Goal: Task Accomplishment & Management: Manage account settings

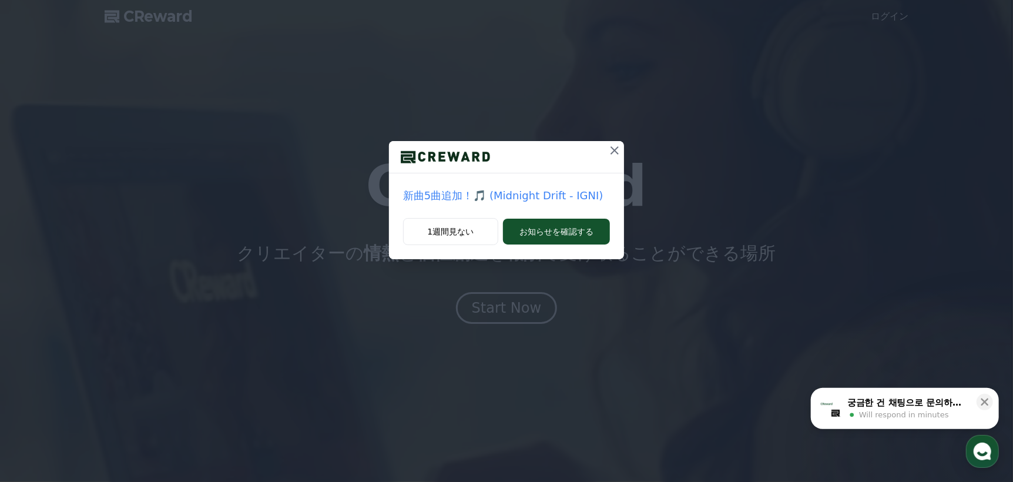
click at [611, 152] on icon at bounding box center [615, 150] width 14 height 14
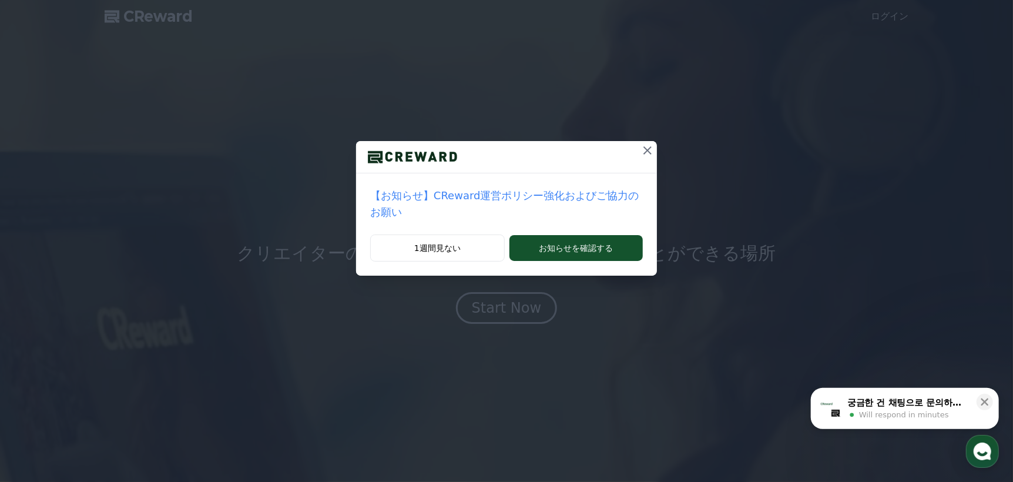
click at [643, 152] on icon at bounding box center [647, 150] width 14 height 14
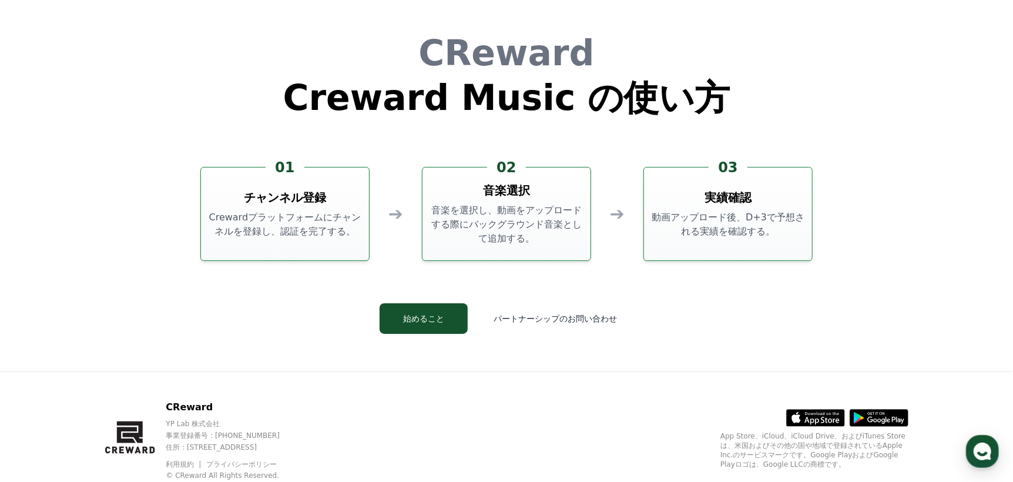
scroll to position [3183, 0]
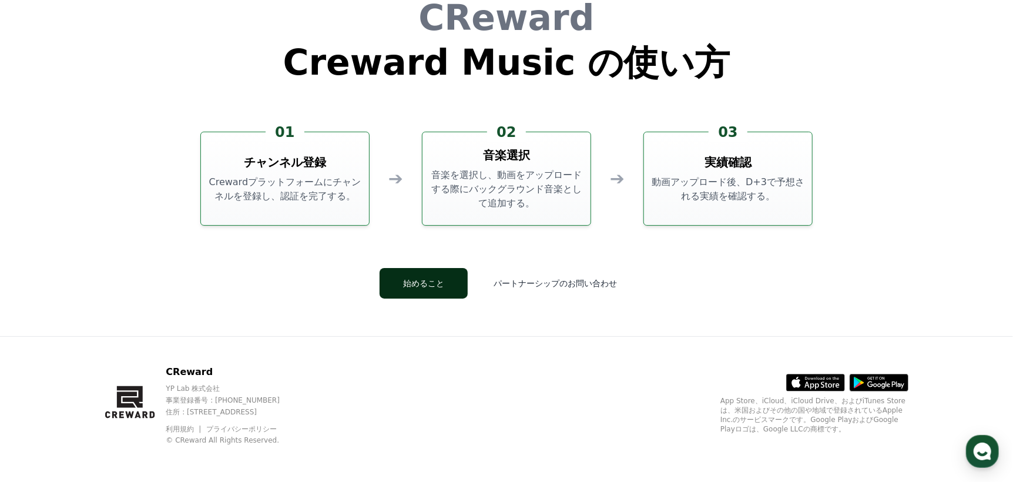
click at [458, 287] on button "始めること" at bounding box center [424, 283] width 88 height 31
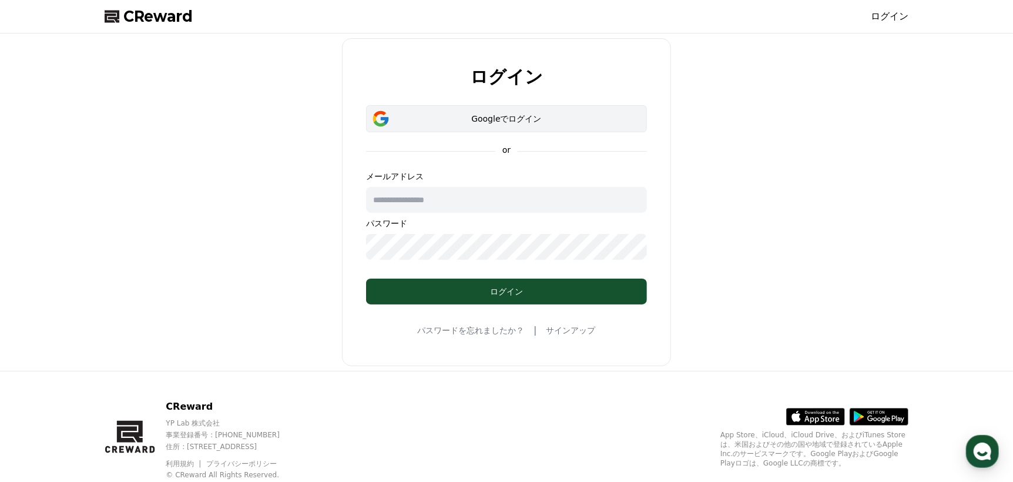
click at [546, 113] on div "Googleでログイン" at bounding box center [506, 119] width 247 height 12
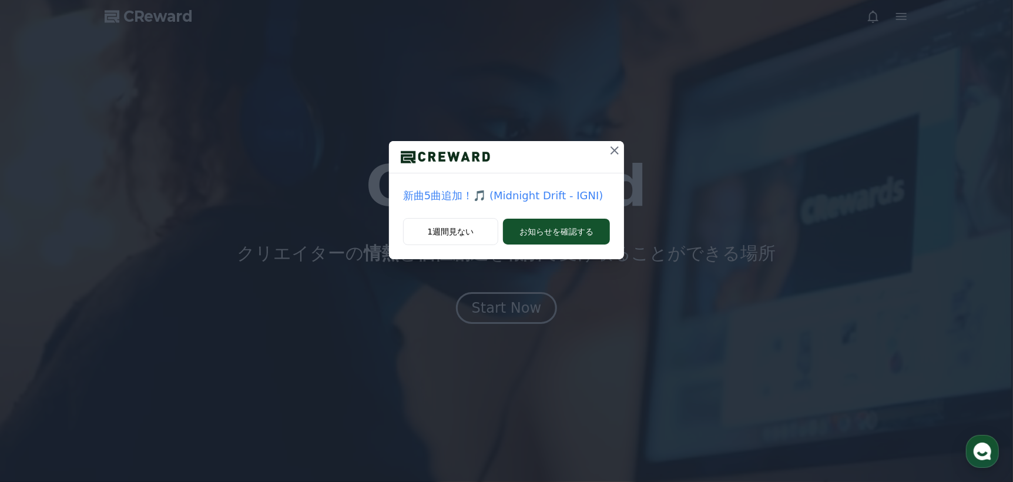
click at [613, 153] on icon at bounding box center [615, 150] width 14 height 14
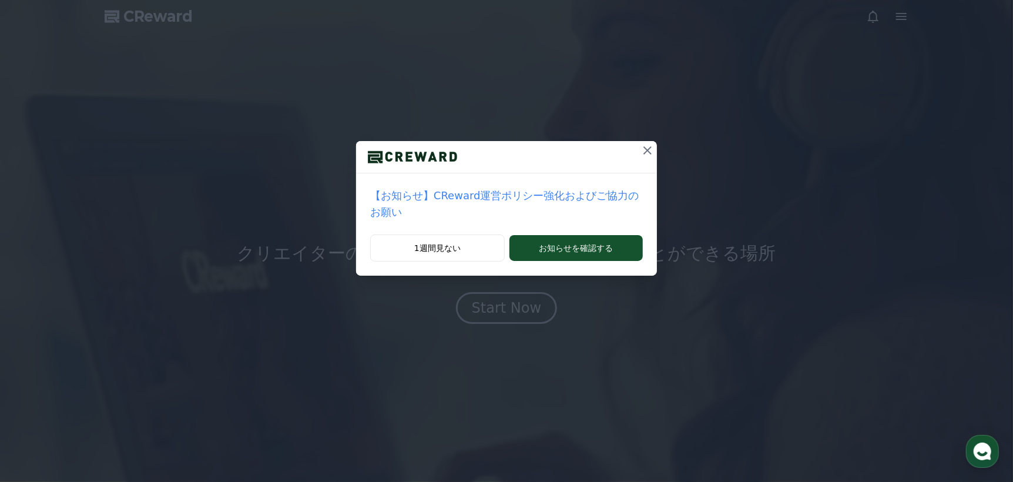
click at [643, 150] on icon at bounding box center [647, 150] width 8 height 8
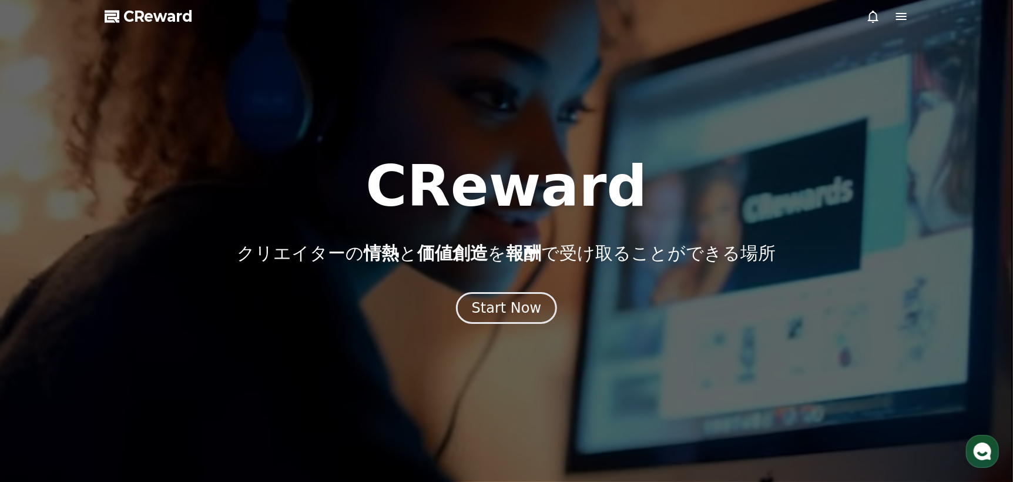
click at [903, 14] on icon at bounding box center [901, 16] width 14 height 14
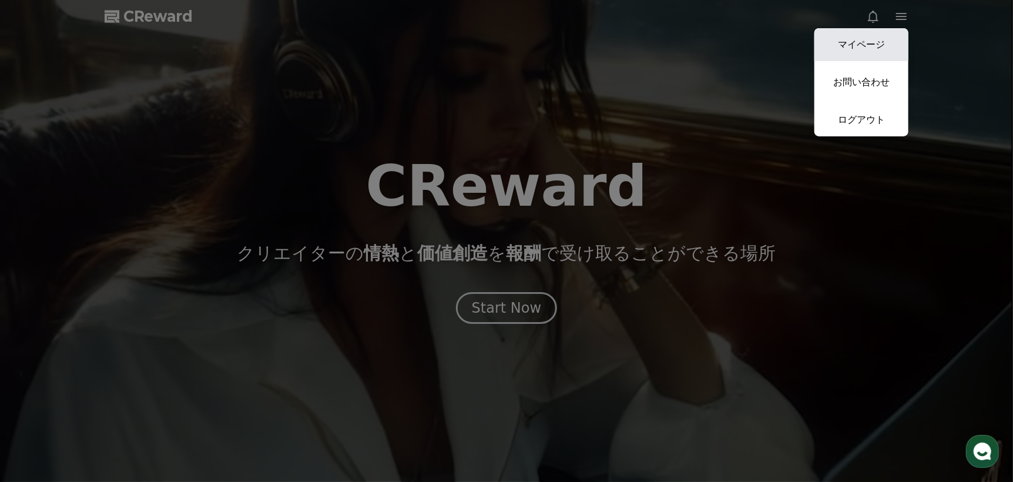
click at [879, 42] on link "マイページ" at bounding box center [861, 44] width 94 height 33
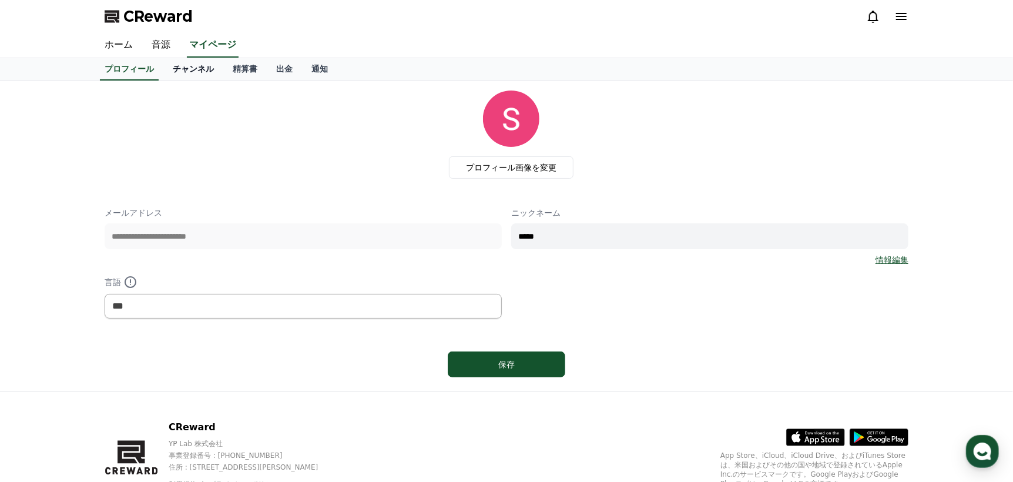
click at [176, 65] on link "チャンネル" at bounding box center [193, 69] width 60 height 22
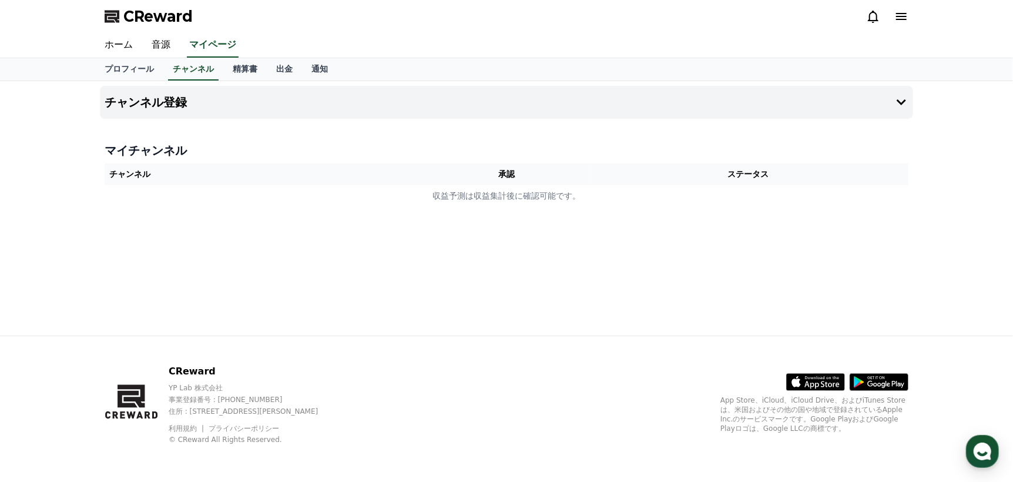
click at [514, 172] on th "承認" at bounding box center [507, 174] width 164 height 22
click at [910, 102] on button "チャンネル登録" at bounding box center [506, 102] width 813 height 33
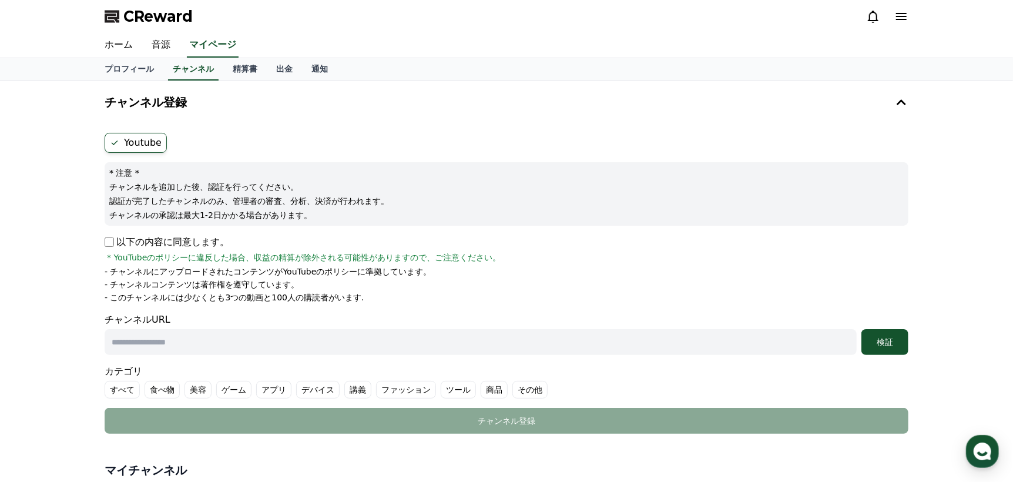
click at [253, 343] on input "text" at bounding box center [481, 342] width 752 height 26
paste input "**********"
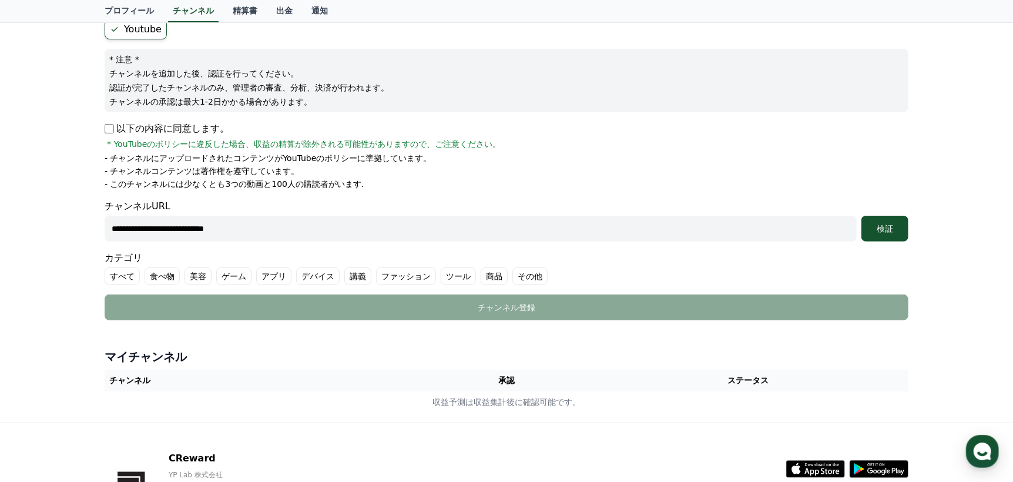
scroll to position [118, 0]
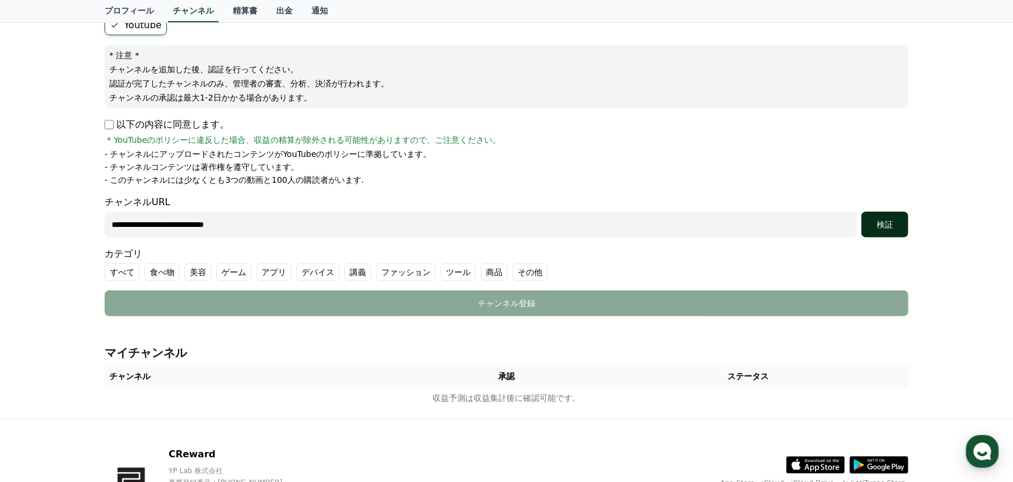
type input "**********"
click at [884, 216] on button "検証" at bounding box center [884, 225] width 47 height 26
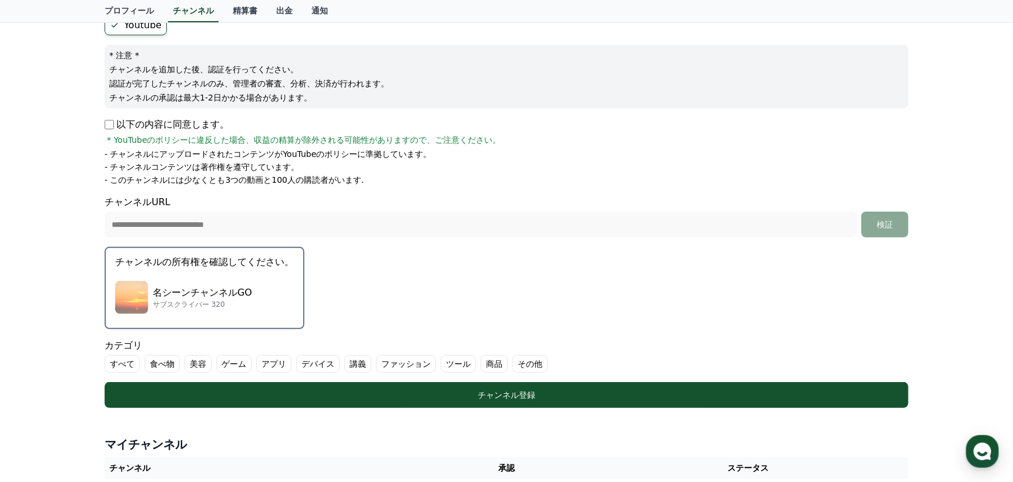
scroll to position [176, 0]
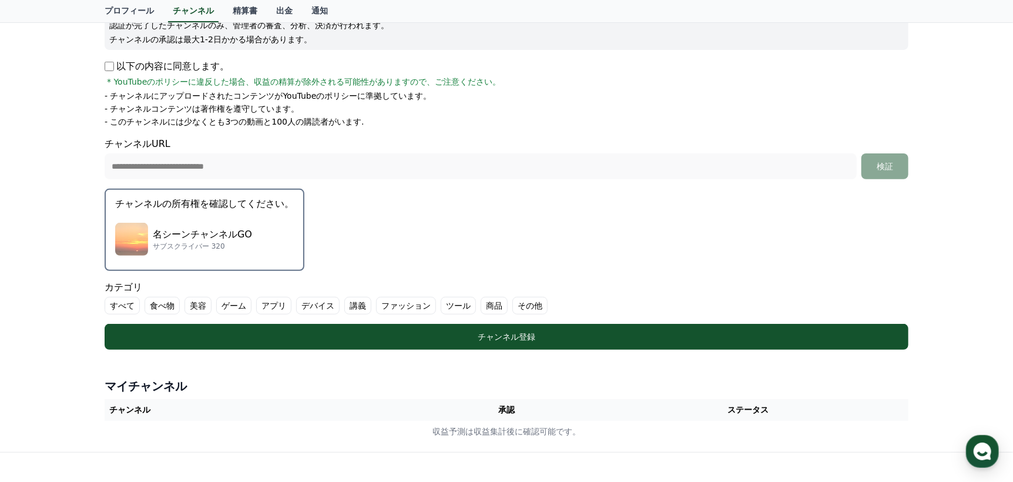
click at [220, 242] on p "サブスクライバー 320" at bounding box center [202, 246] width 99 height 9
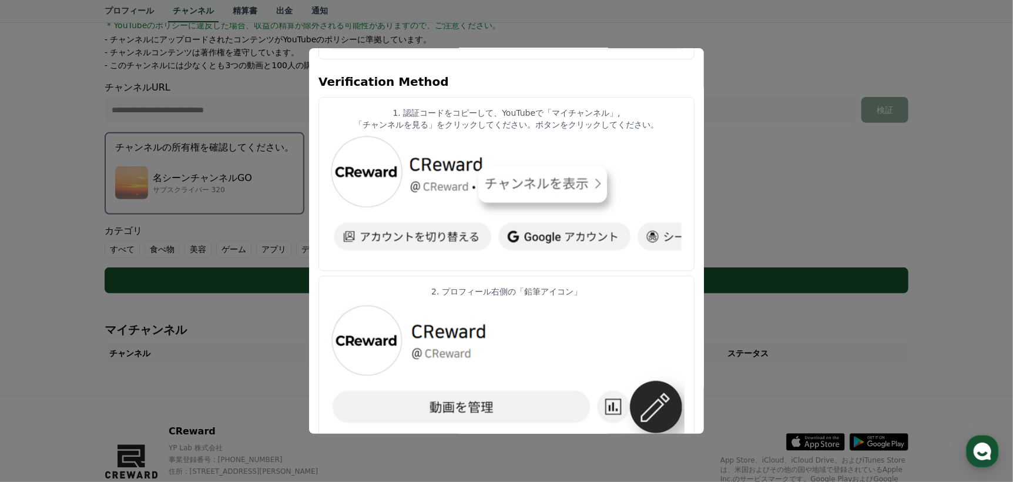
scroll to position [0, 0]
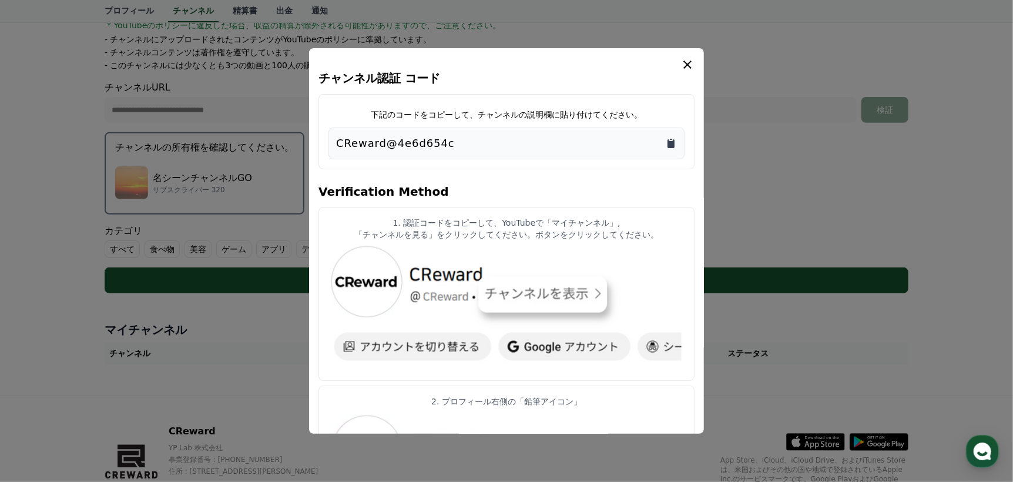
click at [671, 142] on icon "Copy to clipboard" at bounding box center [671, 143] width 7 height 9
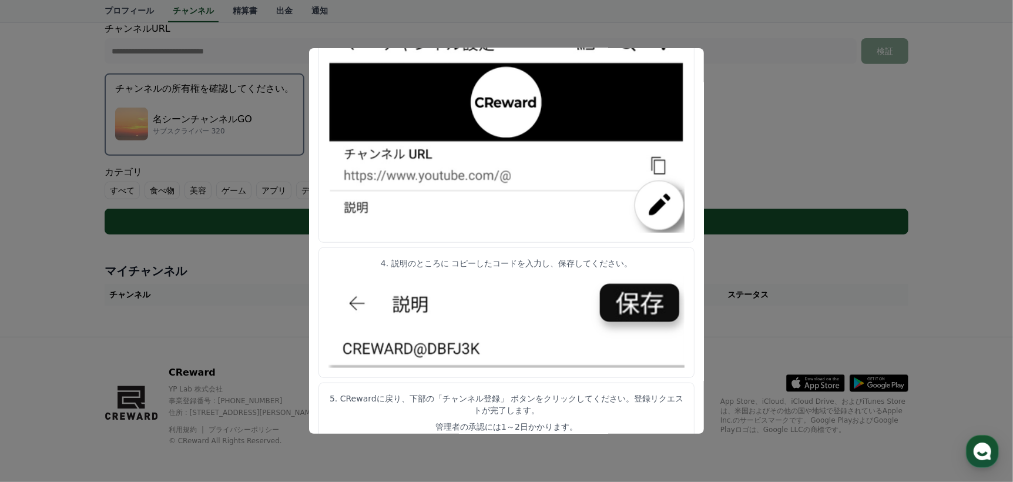
scroll to position [569, 0]
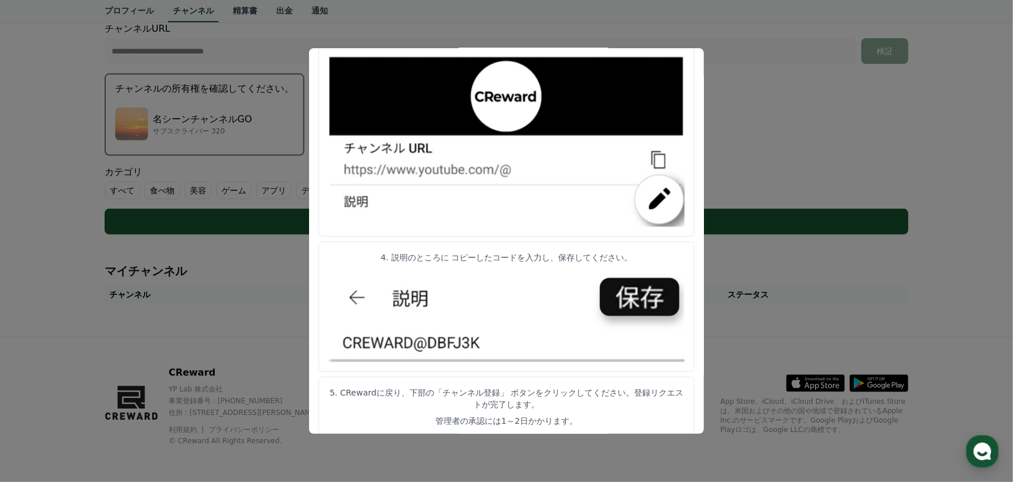
click at [0, 198] on button "close modal" at bounding box center [506, 241] width 1013 height 482
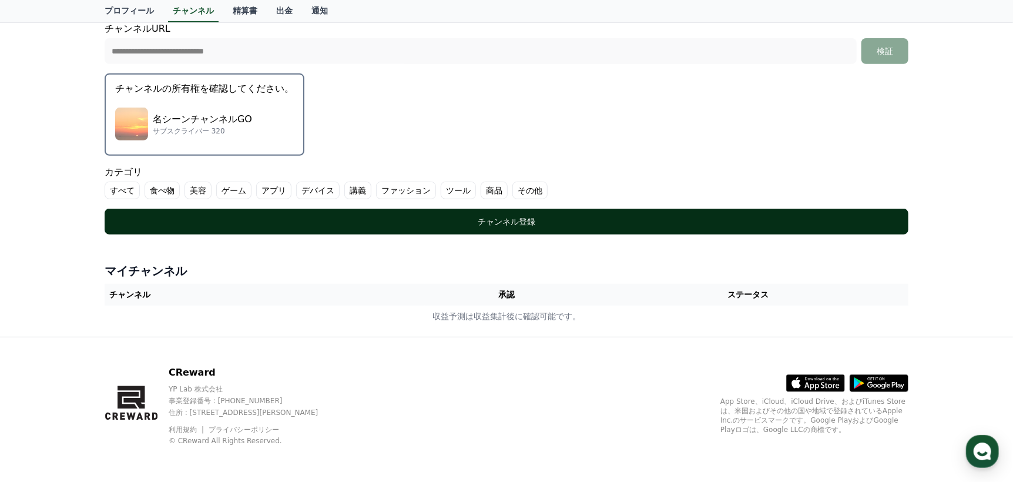
click at [559, 217] on div "チャンネル登録" at bounding box center [506, 222] width 757 height 12
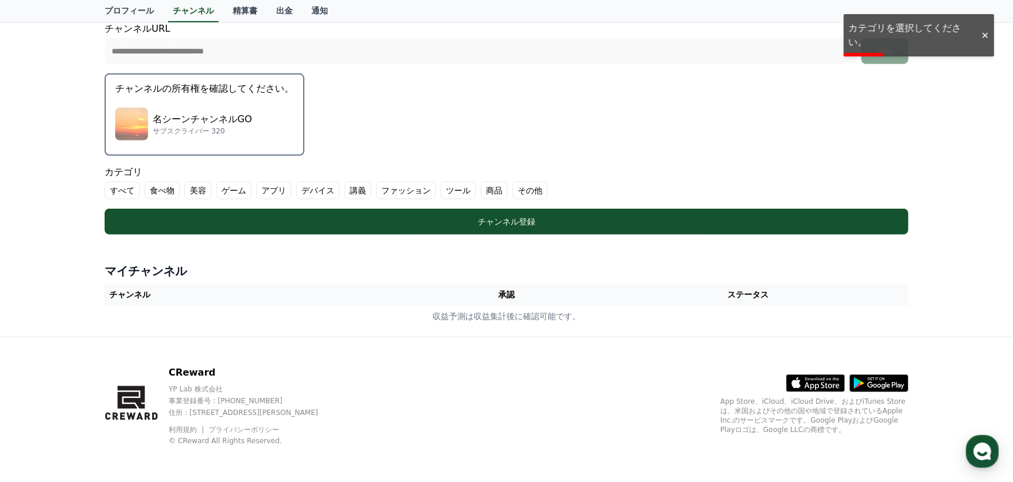
click at [512, 189] on label "その他" at bounding box center [529, 191] width 35 height 18
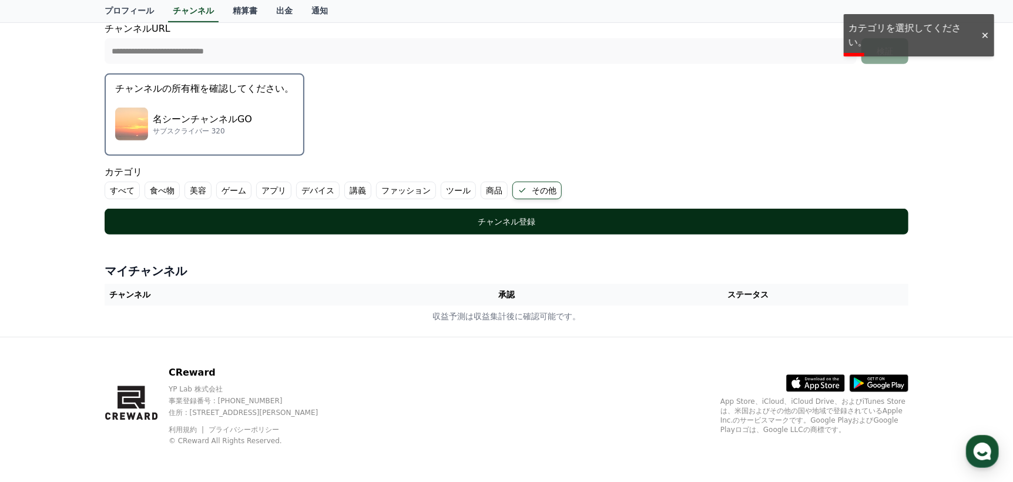
click at [479, 213] on button "チャンネル登録" at bounding box center [507, 222] width 804 height 26
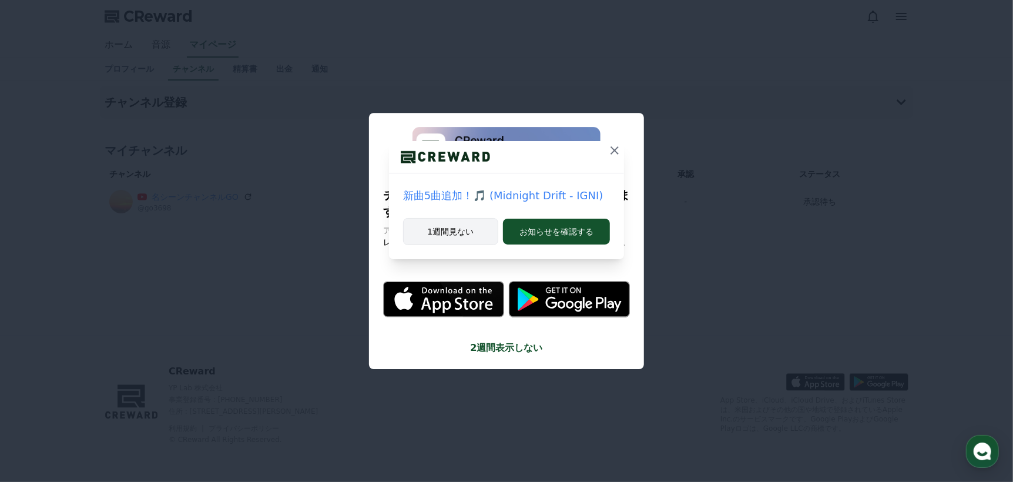
click at [462, 229] on button "1週間見ない" at bounding box center [450, 231] width 95 height 27
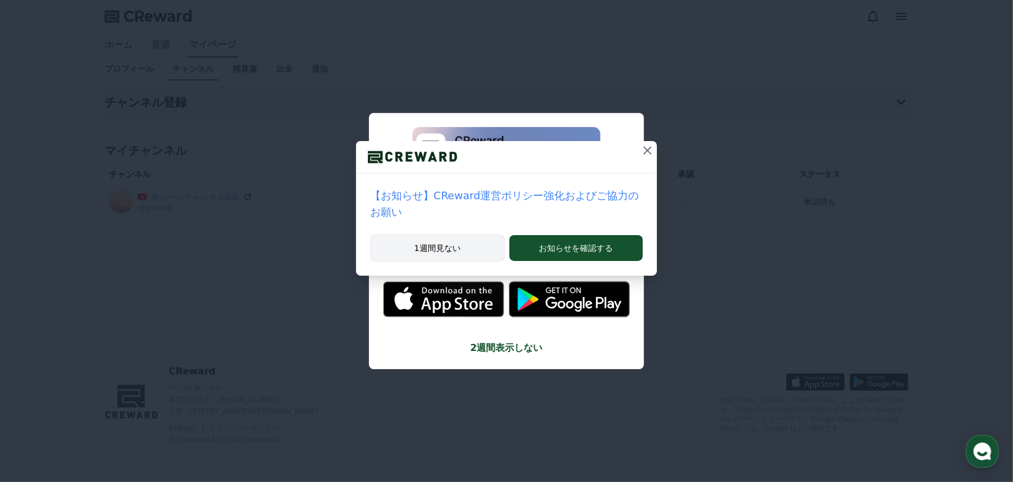
click at [474, 234] on button "1週間見ない" at bounding box center [437, 247] width 135 height 27
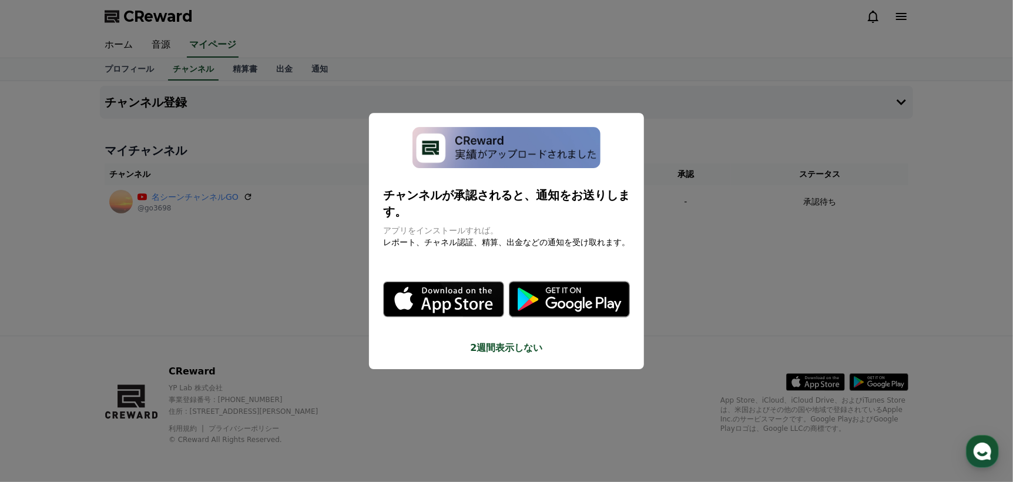
click at [308, 297] on button "close modal" at bounding box center [506, 241] width 1013 height 482
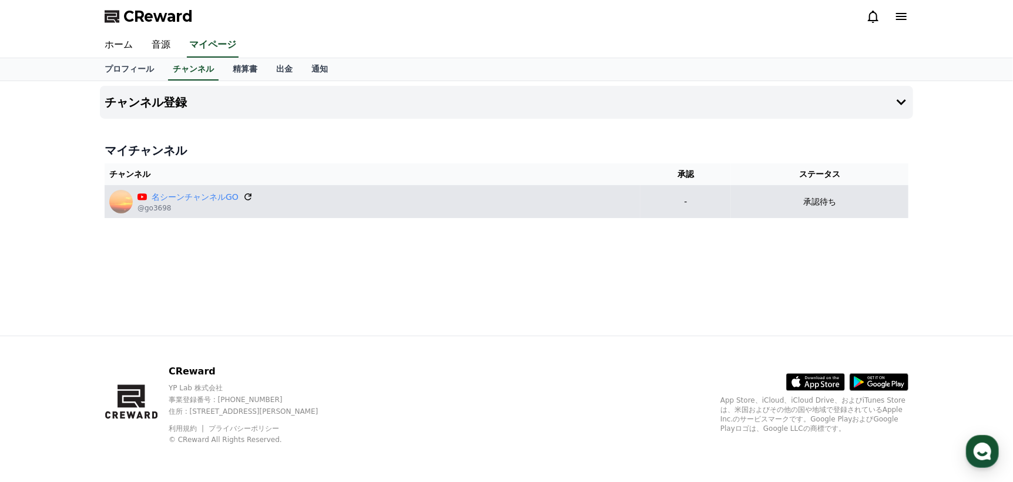
click at [243, 196] on icon at bounding box center [248, 197] width 11 height 11
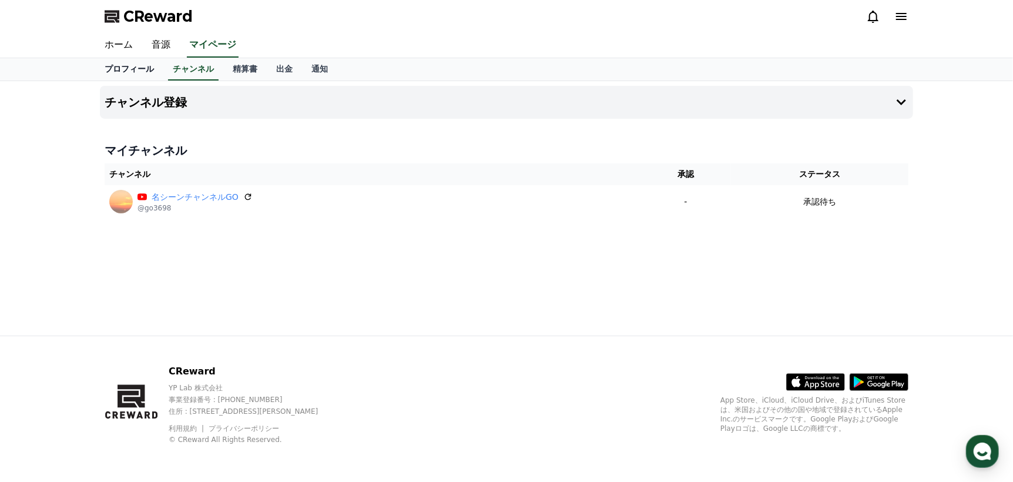
click at [133, 69] on link "プロフィール" at bounding box center [129, 69] width 68 height 22
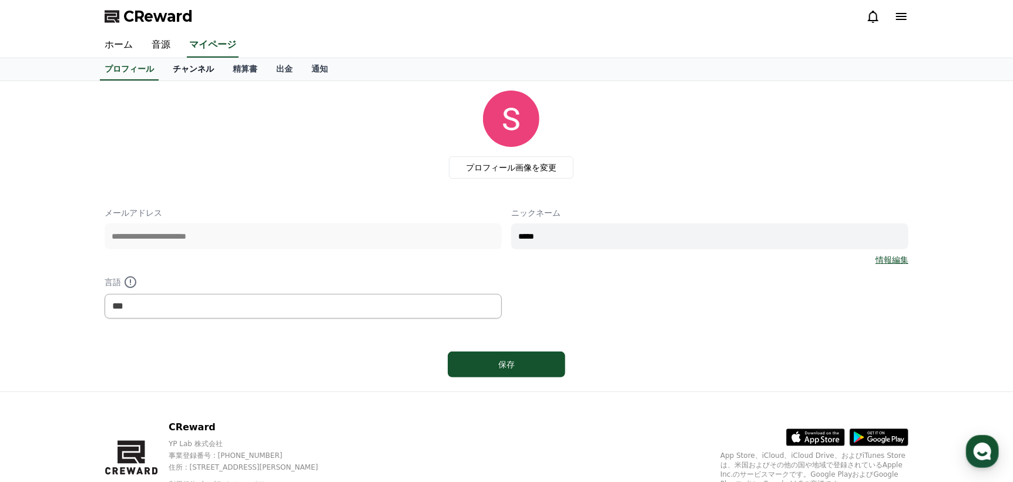
click at [176, 72] on link "チャンネル" at bounding box center [193, 69] width 60 height 22
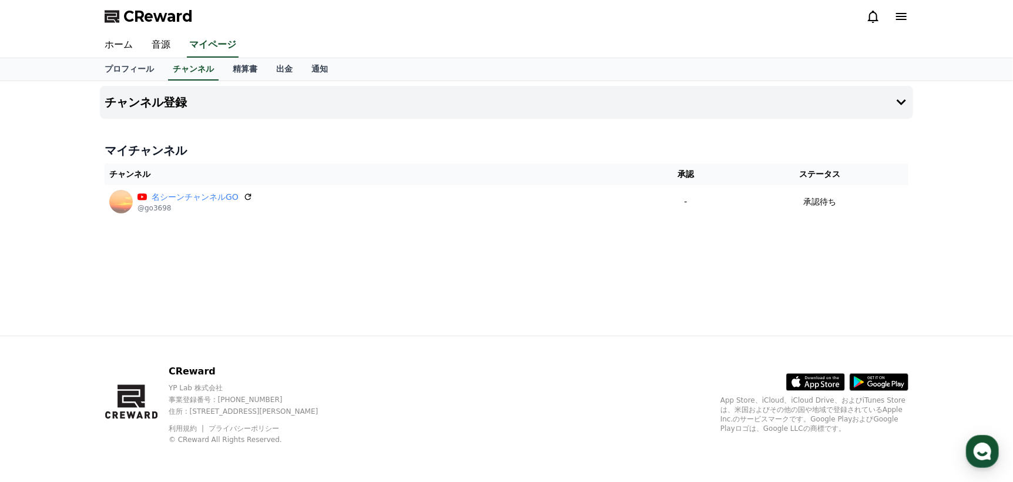
click at [444, 275] on div "チャンネル登録 マイチャンネル チャンネル 承認 ステータス 名シーンチャンネルGO @go3698 - 承認待ち" at bounding box center [506, 208] width 823 height 254
click at [232, 65] on link "精算書" at bounding box center [244, 69] width 43 height 22
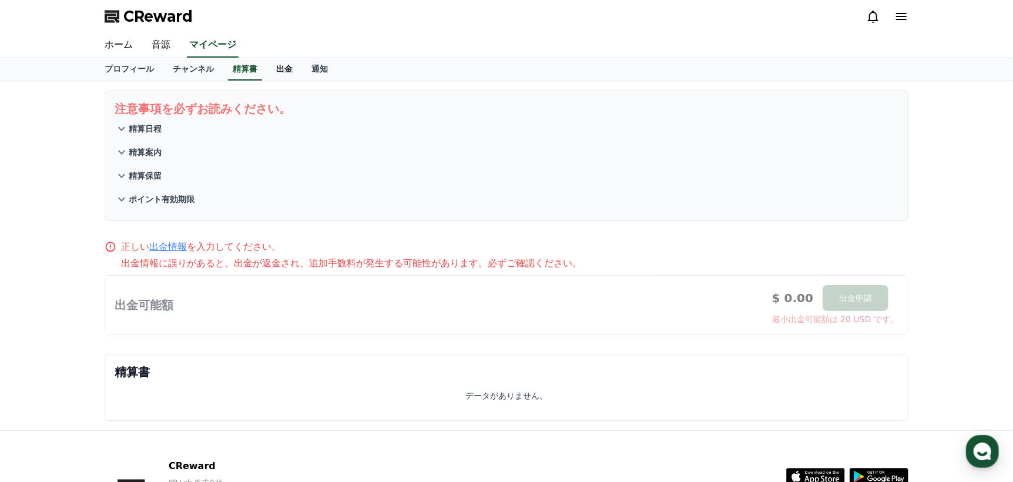
click at [267, 71] on link "出金" at bounding box center [284, 69] width 35 height 22
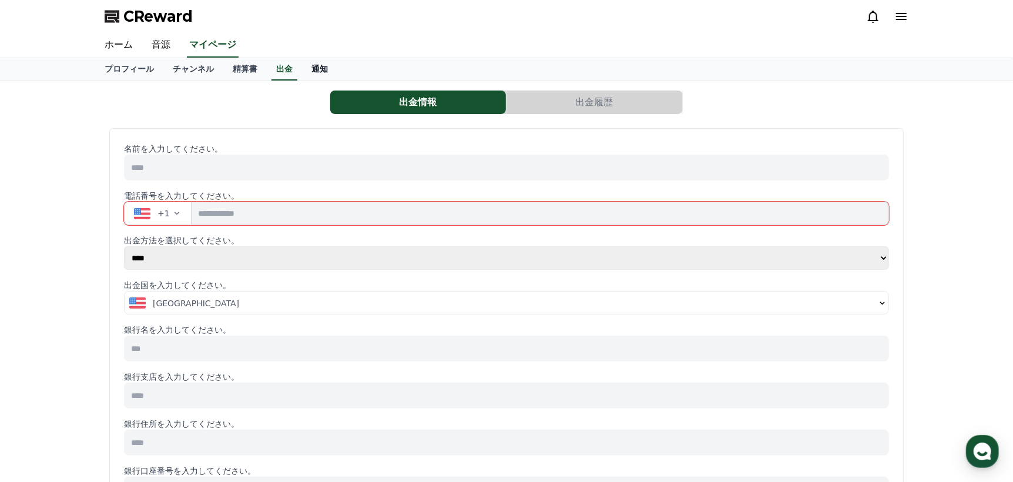
click at [302, 69] on link "通知" at bounding box center [319, 69] width 35 height 22
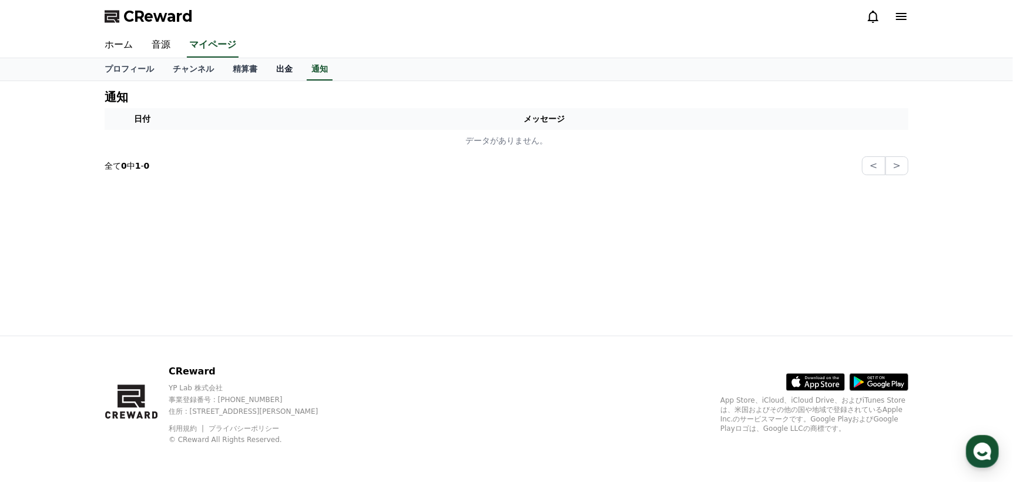
click at [269, 70] on link "出金" at bounding box center [284, 69] width 35 height 22
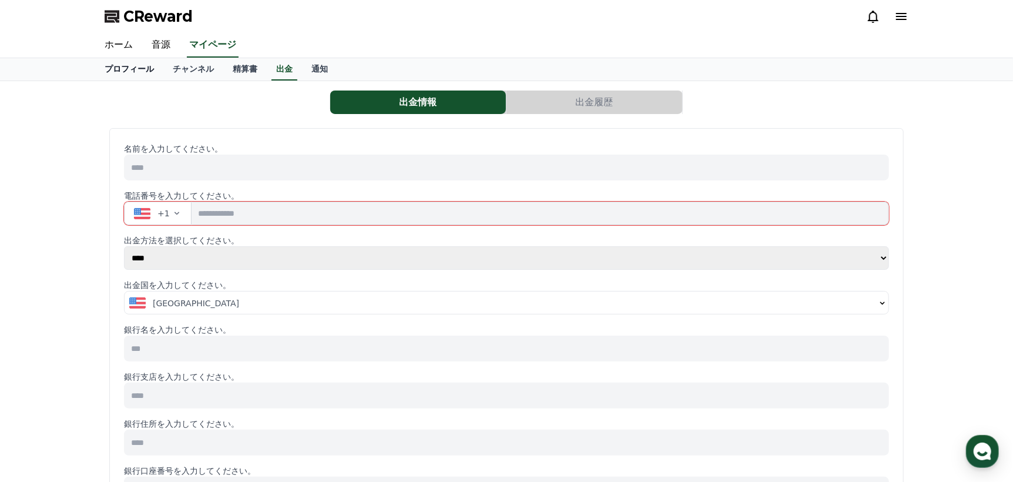
click at [135, 68] on link "プロフィール" at bounding box center [129, 69] width 68 height 22
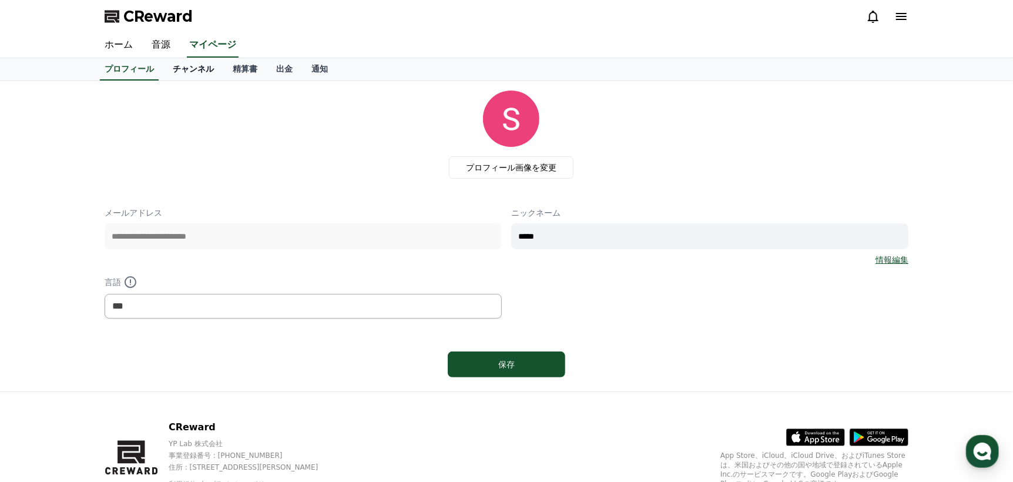
click at [178, 70] on link "チャンネル" at bounding box center [193, 69] width 60 height 22
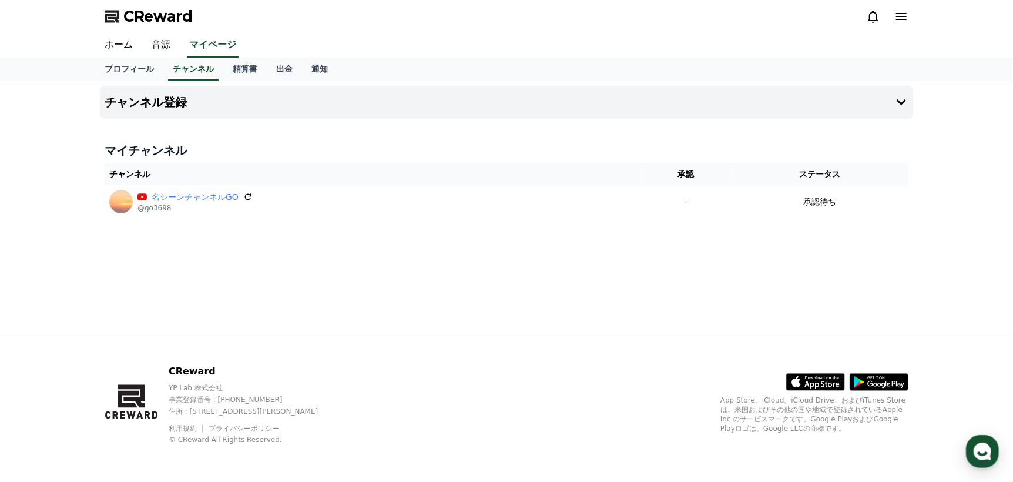
drag, startPoint x: 893, startPoint y: 1, endPoint x: 988, endPoint y: 110, distance: 144.5
click at [987, 109] on div "チャンネル登録 マイチャンネル チャンネル 承認 ステータス 名シーンチャンネルGO @go3698 - 承認待ち" at bounding box center [506, 208] width 1013 height 254
click at [902, 19] on icon at bounding box center [901, 16] width 11 height 7
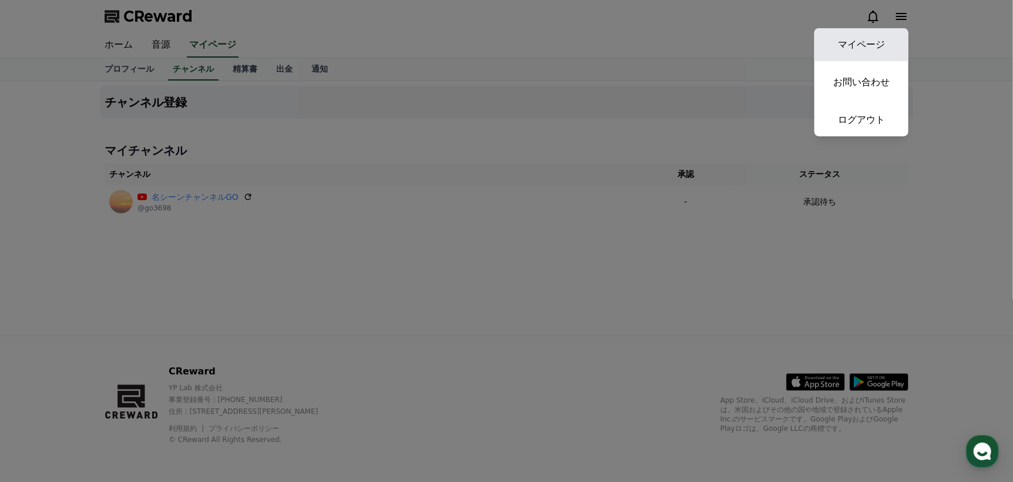
click at [878, 42] on link "マイページ" at bounding box center [861, 44] width 94 height 33
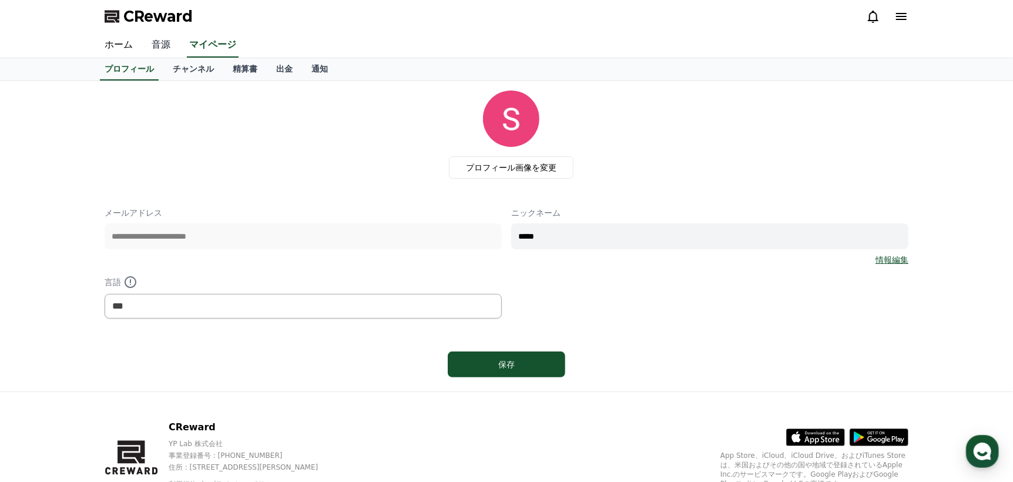
click at [160, 45] on link "音源" at bounding box center [161, 45] width 38 height 25
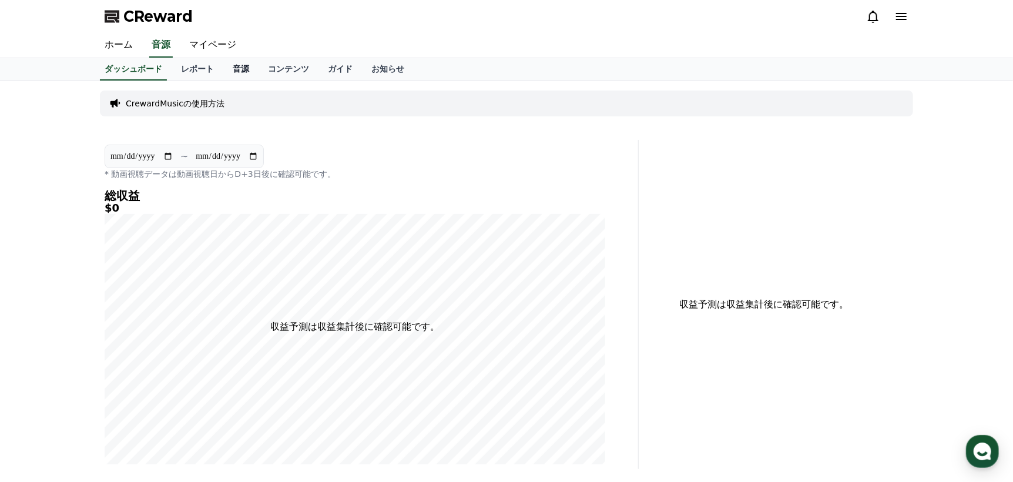
click at [223, 68] on link "音源" at bounding box center [240, 69] width 35 height 22
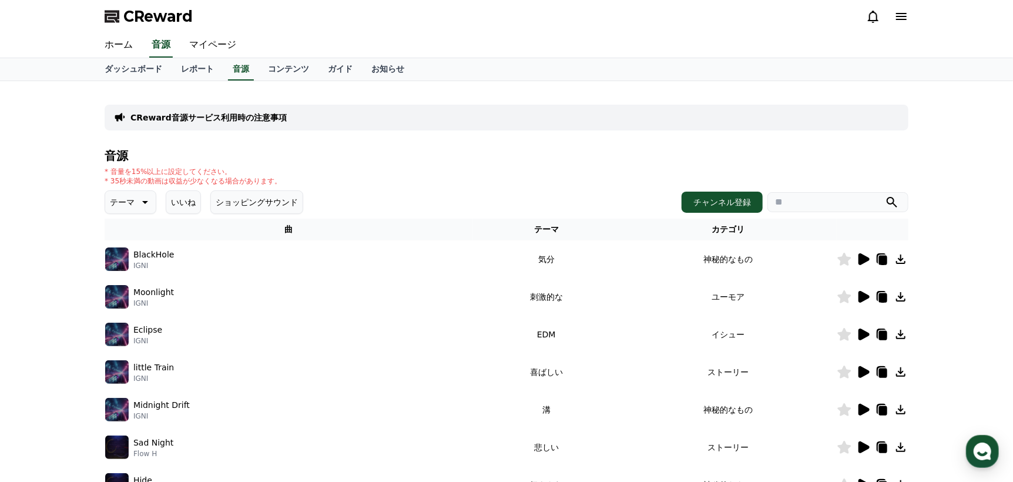
click at [137, 206] on icon at bounding box center [144, 202] width 14 height 14
click at [126, 297] on button "気をもむ" at bounding box center [127, 300] width 42 height 26
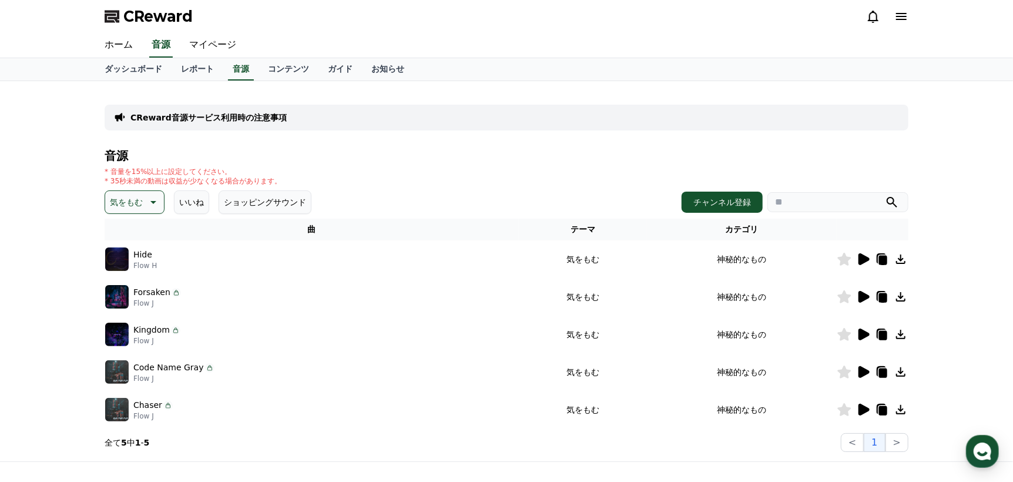
click at [858, 257] on icon at bounding box center [863, 259] width 14 height 14
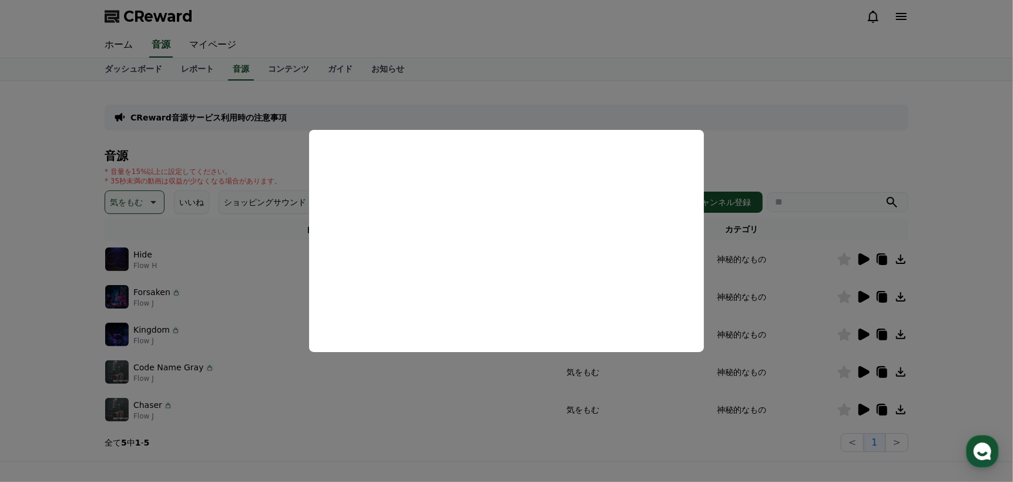
click at [47, 261] on button "close modal" at bounding box center [506, 241] width 1013 height 482
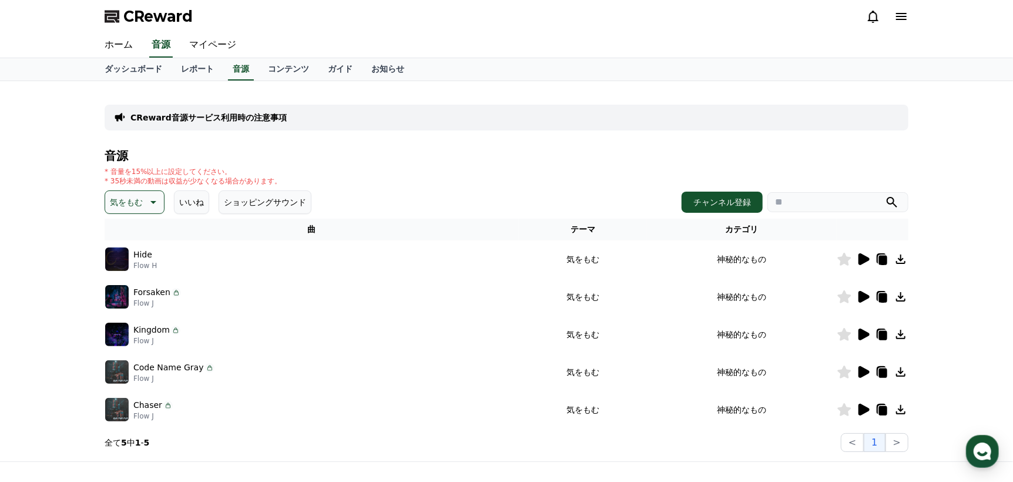
click at [147, 200] on icon at bounding box center [152, 202] width 14 height 14
click at [132, 295] on button "刺激的な" at bounding box center [127, 299] width 42 height 26
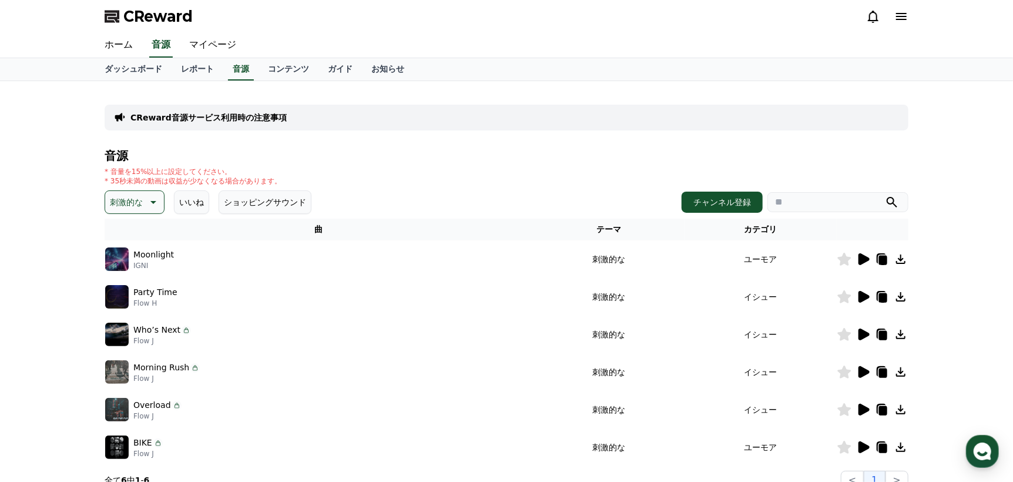
click at [861, 254] on icon at bounding box center [863, 259] width 11 height 12
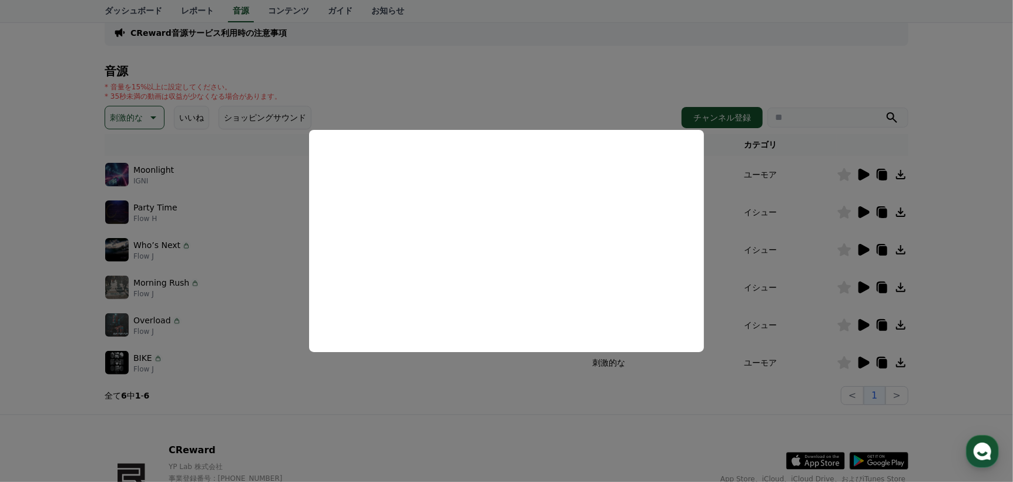
scroll to position [58, 0]
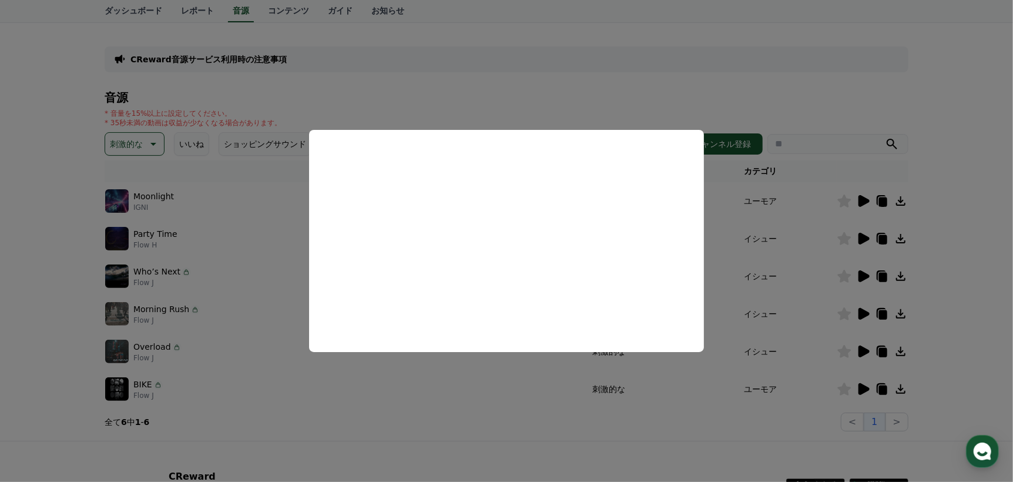
click at [249, 274] on button "close modal" at bounding box center [506, 241] width 1013 height 482
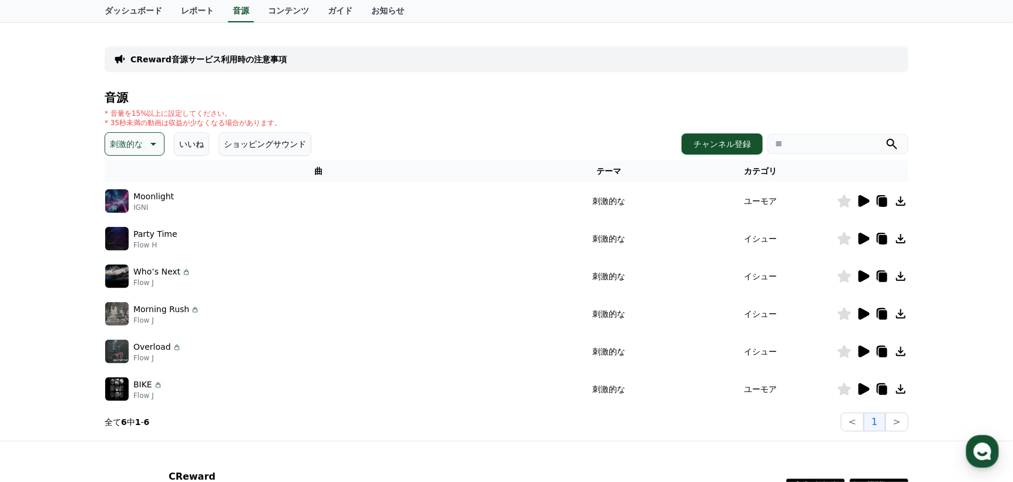
click at [153, 137] on icon at bounding box center [152, 144] width 14 height 14
click at [290, 236] on div "Party Time Flow H" at bounding box center [318, 239] width 427 height 24
click at [5, 224] on div "CReward音源サービス利用時の注意事項 音源 * 音量を15%以上に設定してください。 * 35秒未満の動画は収益が少なくなる場合があります。 刺激的な …" at bounding box center [506, 232] width 1013 height 418
click at [314, 257] on td "Who’s Next Flow J" at bounding box center [319, 276] width 428 height 38
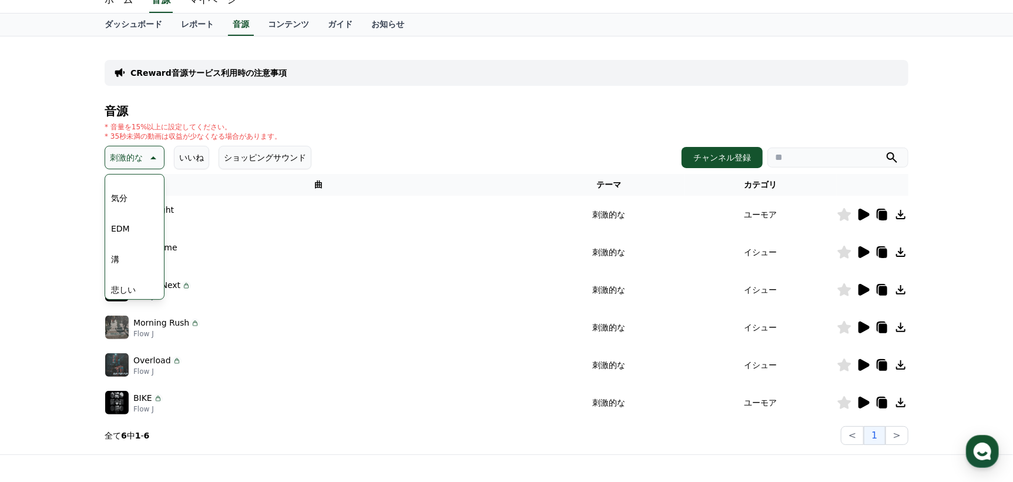
scroll to position [307, 0]
click at [267, 259] on div "Party Time Flow H" at bounding box center [318, 252] width 427 height 24
click at [129, 216] on button "気分" at bounding box center [119, 217] width 26 height 26
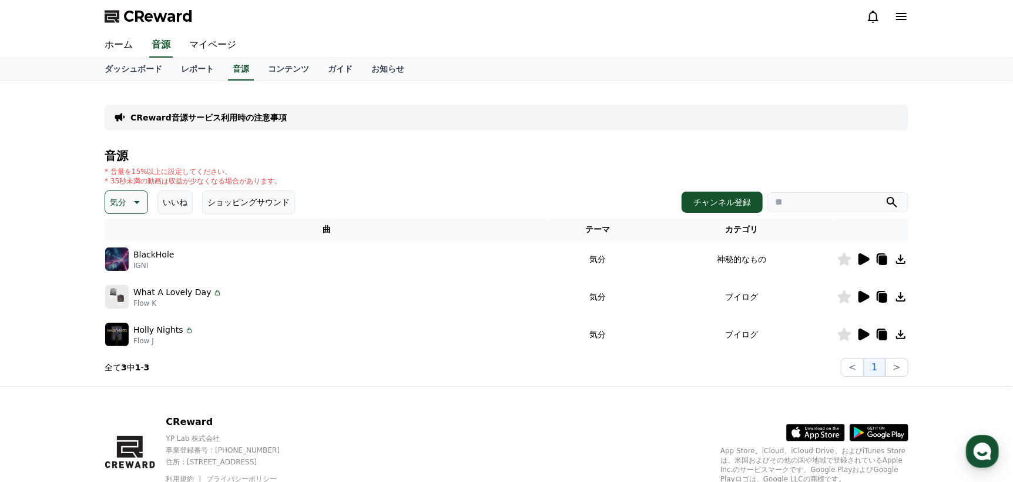
click at [139, 202] on icon at bounding box center [136, 202] width 14 height 14
click at [128, 304] on button "雄壮な" at bounding box center [123, 302] width 34 height 26
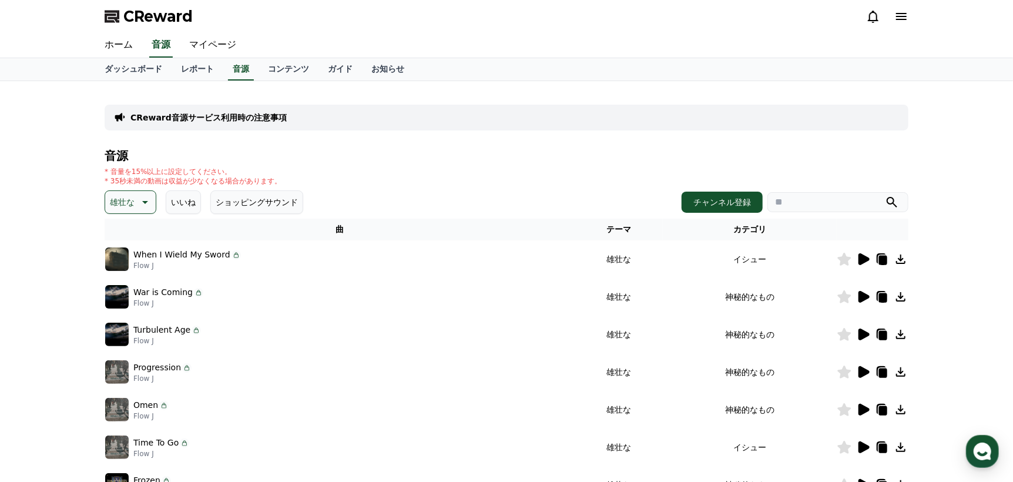
click at [865, 259] on icon at bounding box center [863, 259] width 11 height 12
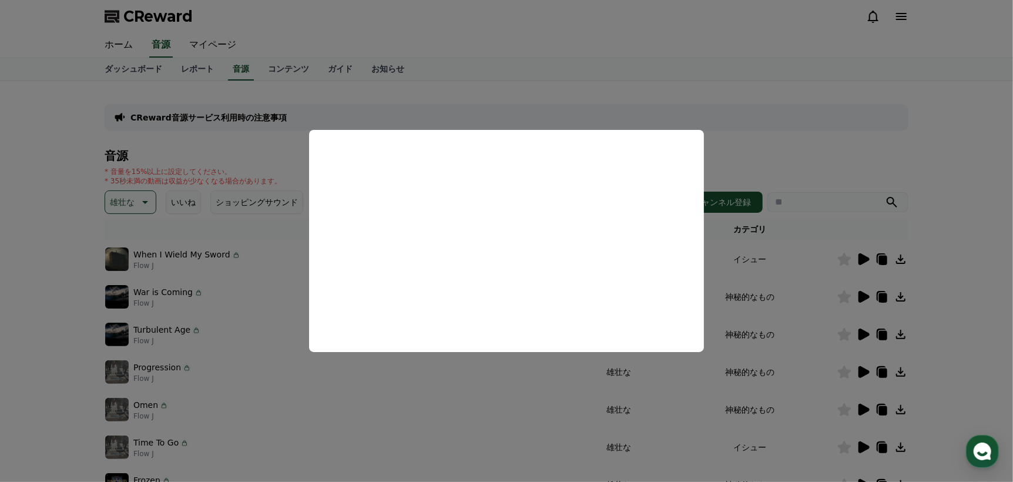
click at [287, 316] on button "close modal" at bounding box center [506, 241] width 1013 height 482
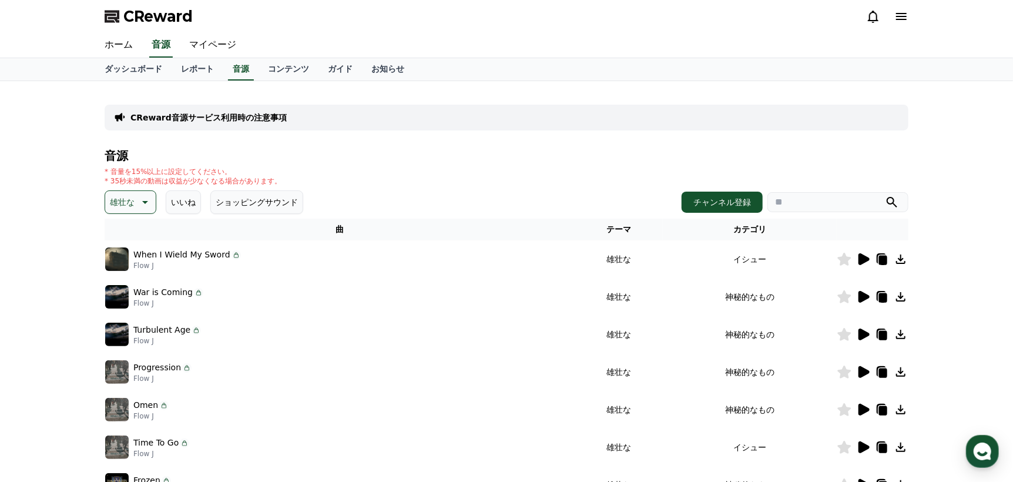
click at [958, 255] on div "CReward音源サービス利用時の注意事項 音源 * 音量を15%以上に設定してください。 * 35秒未満の動画は収益が少なくなる場合があります。 雄壮な い…" at bounding box center [506, 308] width 1013 height 455
click at [846, 262] on icon at bounding box center [845, 259] width 14 height 13
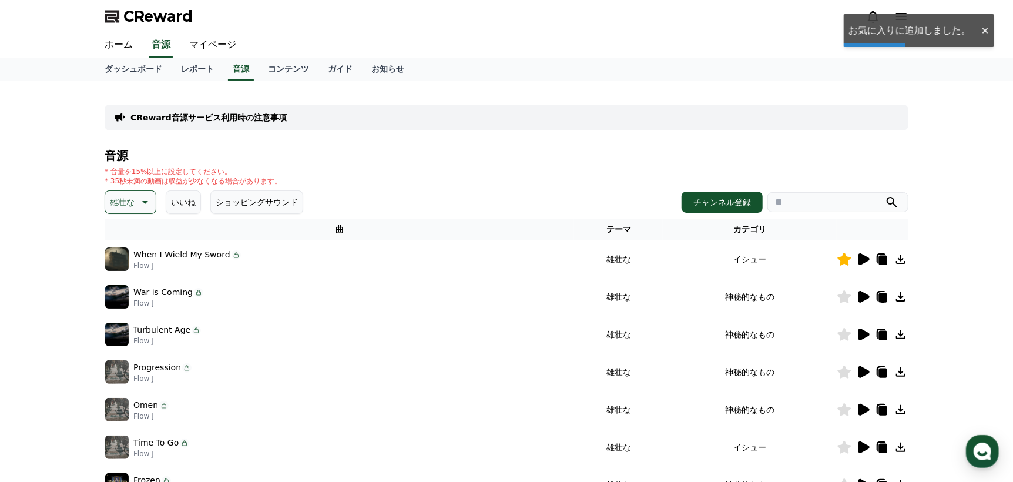
click at [868, 263] on icon at bounding box center [863, 259] width 14 height 14
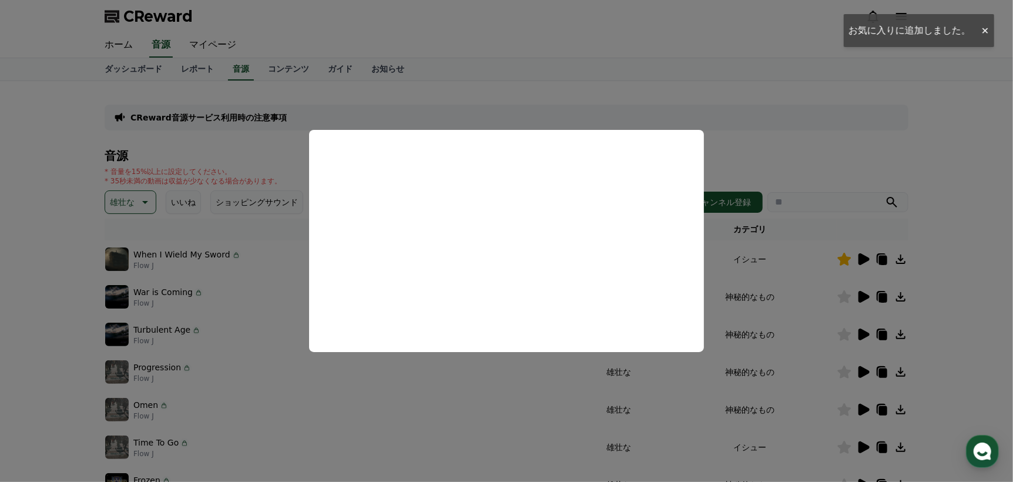
click at [964, 206] on button "close modal" at bounding box center [506, 241] width 1013 height 482
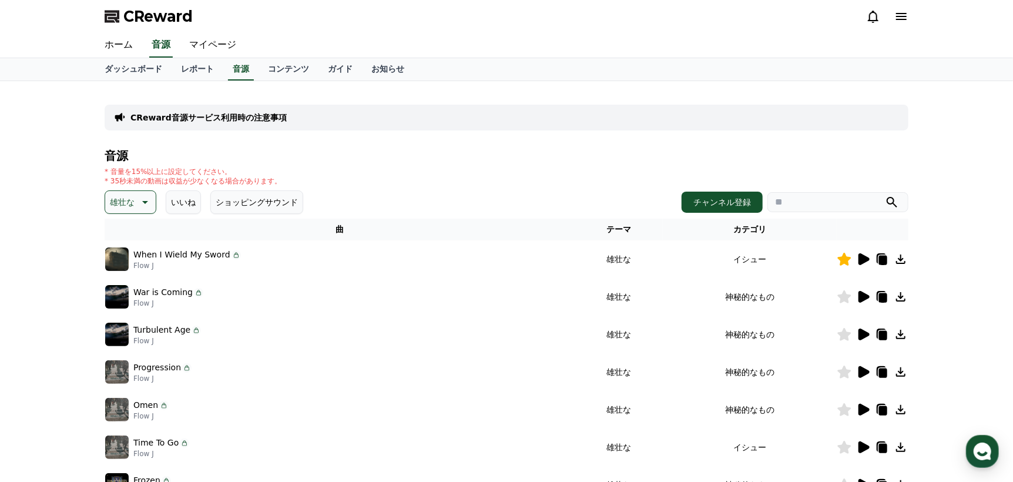
click at [900, 260] on icon at bounding box center [900, 258] width 9 height 9
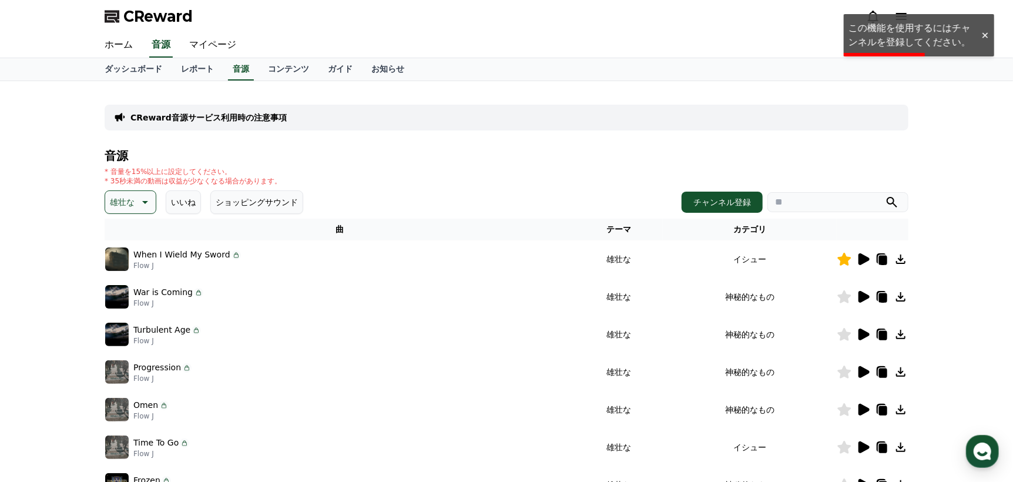
click at [982, 33] on div at bounding box center [984, 35] width 19 height 11
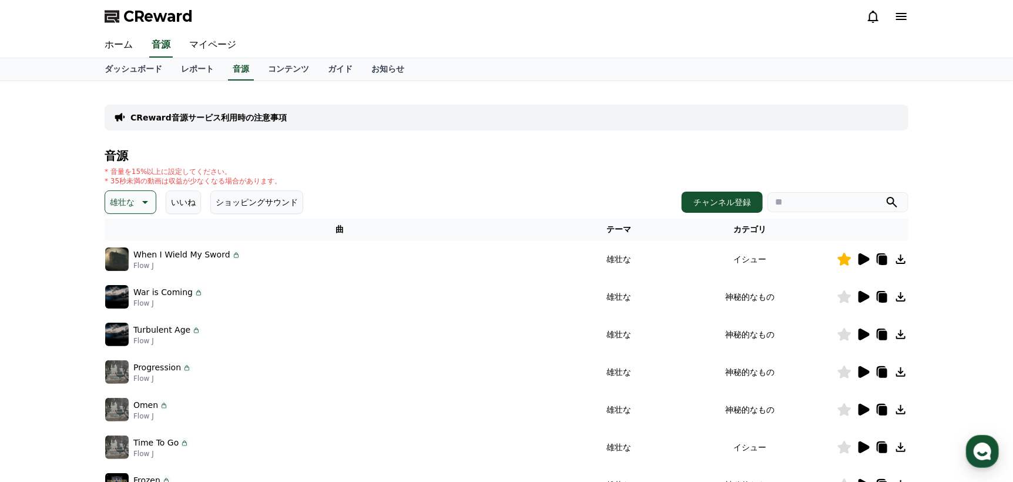
click at [880, 259] on icon at bounding box center [883, 260] width 8 height 9
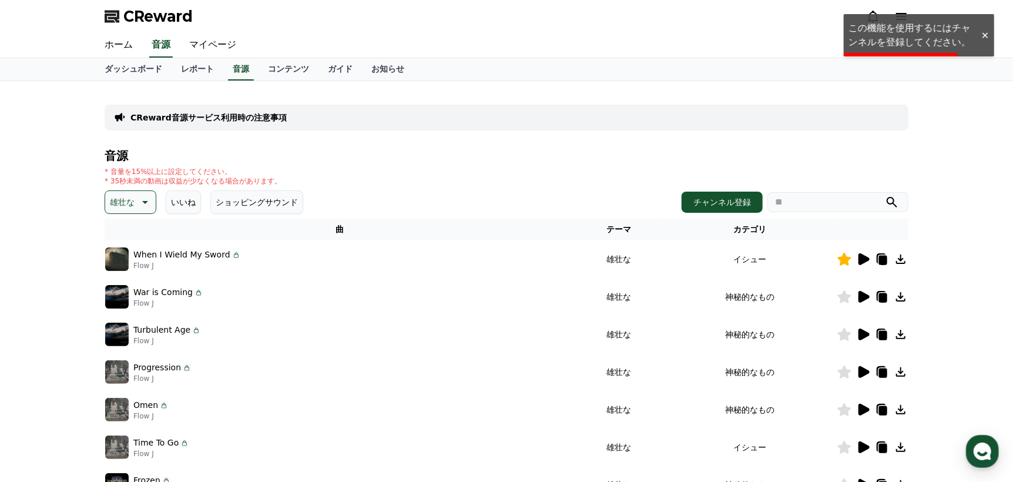
click at [986, 38] on div at bounding box center [984, 35] width 19 height 11
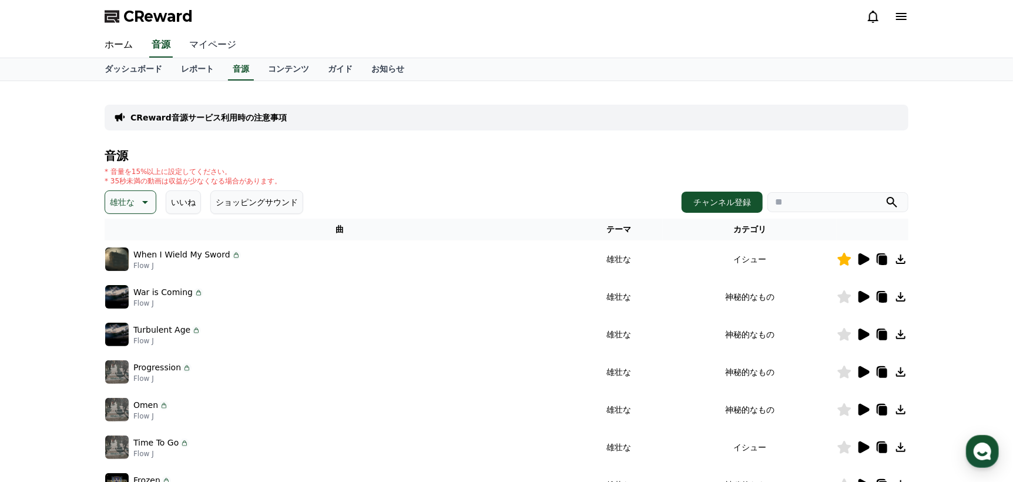
click at [199, 42] on link "マイページ" at bounding box center [213, 45] width 66 height 25
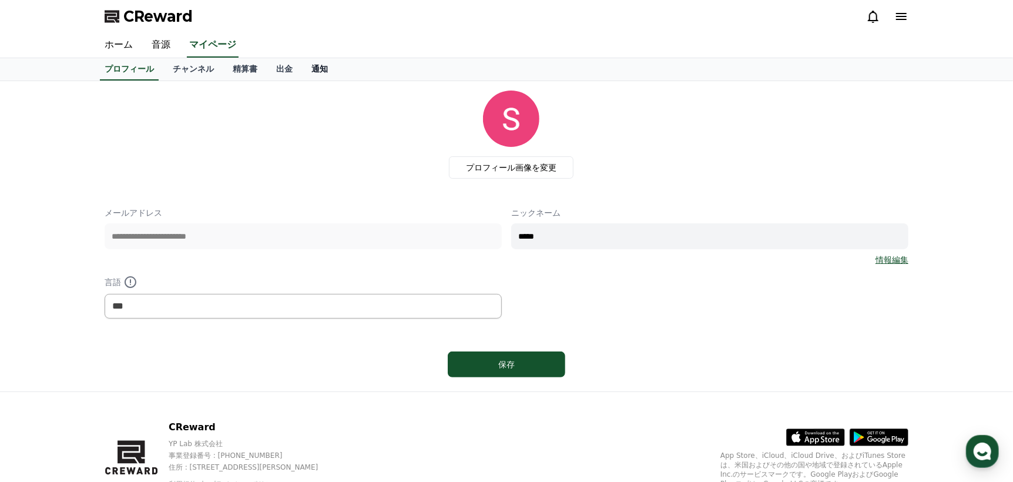
click at [306, 65] on link "通知" at bounding box center [319, 69] width 35 height 22
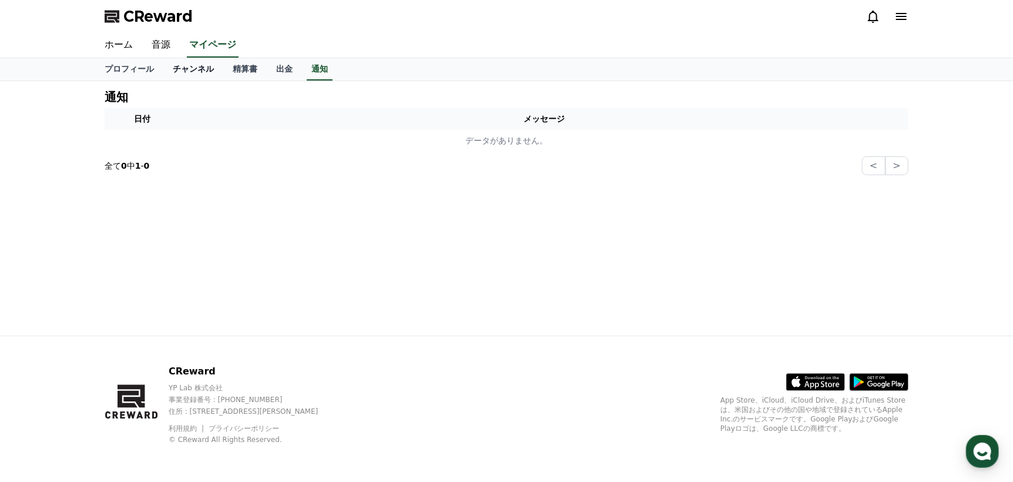
click at [163, 67] on link "チャンネル" at bounding box center [193, 69] width 60 height 22
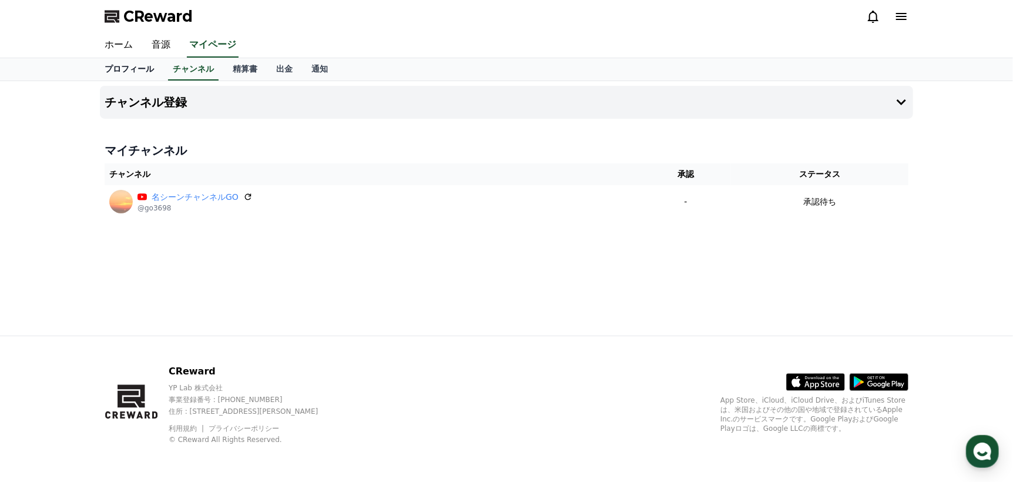
click at [125, 69] on link "プロフィール" at bounding box center [129, 69] width 68 height 22
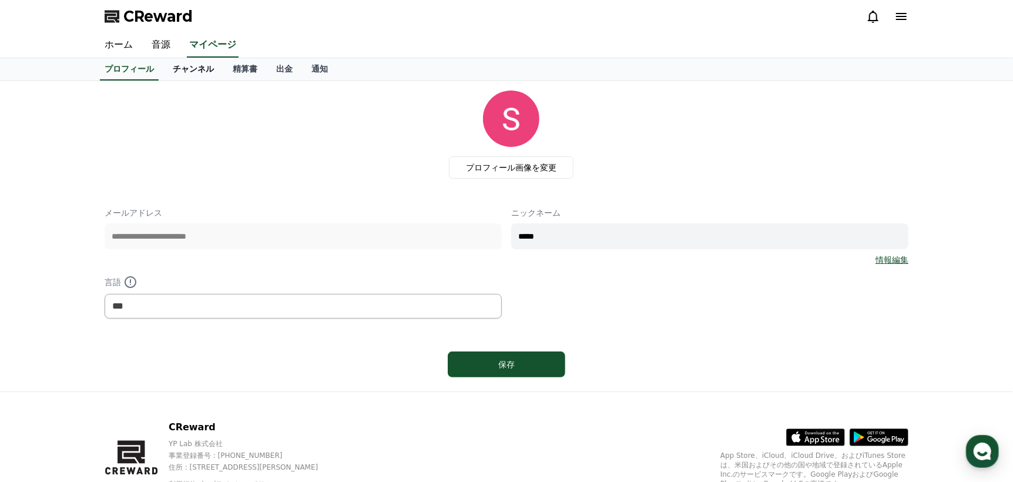
click at [169, 67] on link "チャンネル" at bounding box center [193, 69] width 60 height 22
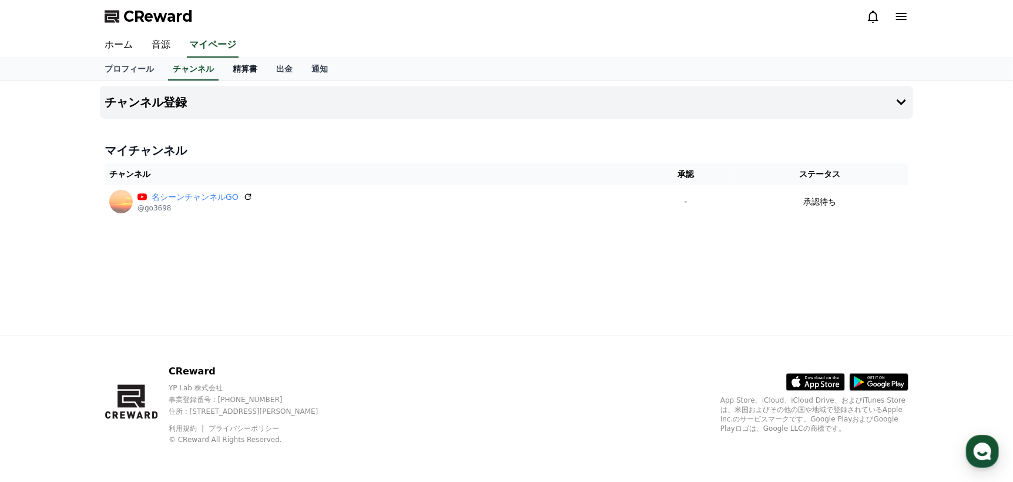
click at [223, 67] on link "精算書" at bounding box center [244, 69] width 43 height 22
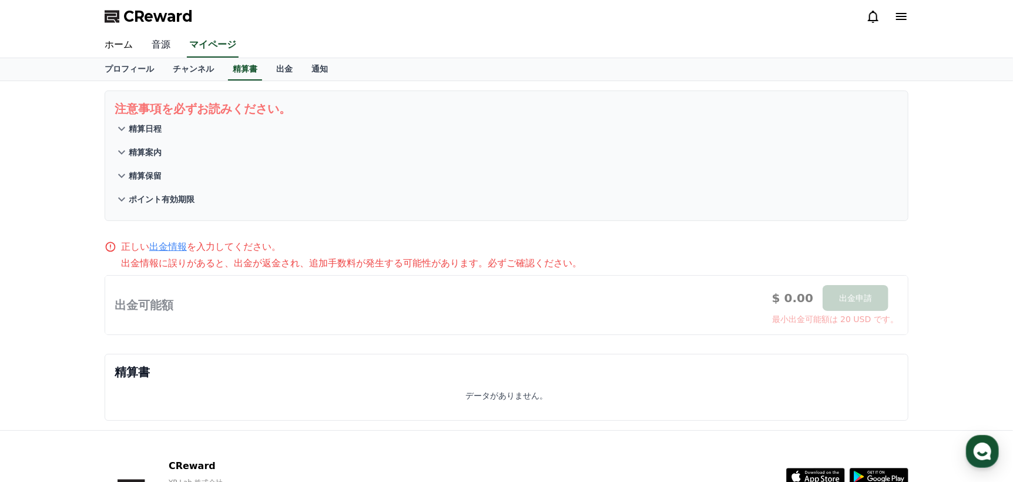
click at [153, 39] on link "音源" at bounding box center [161, 45] width 38 height 25
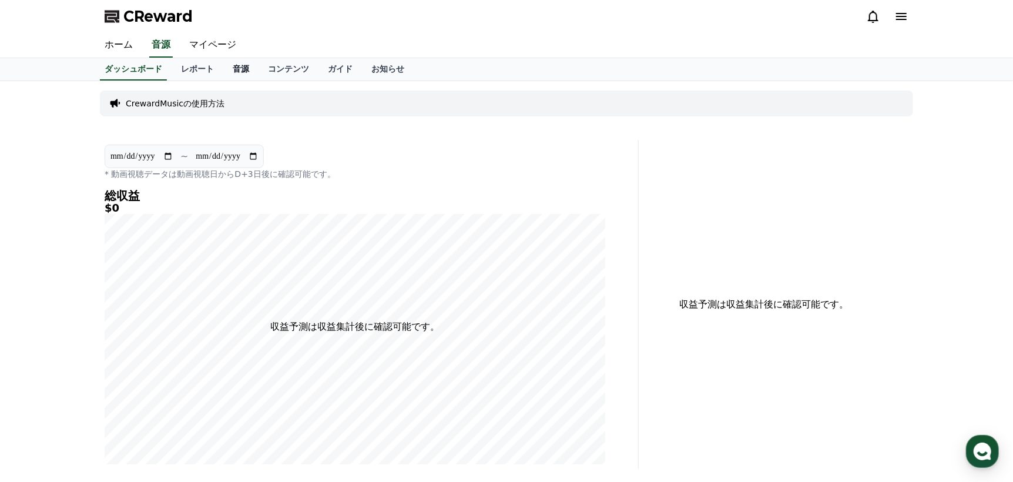
click at [223, 68] on link "音源" at bounding box center [240, 69] width 35 height 22
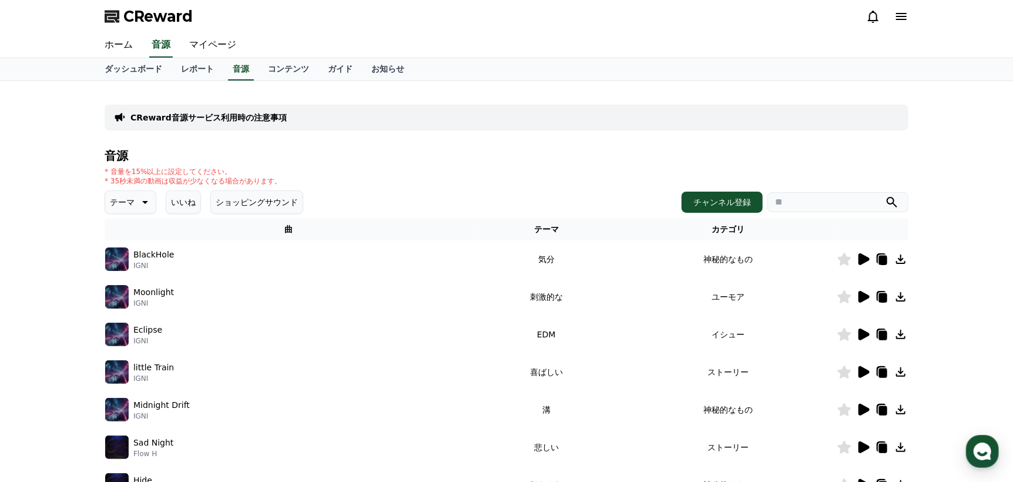
click at [137, 203] on icon at bounding box center [144, 202] width 14 height 14
click at [339, 146] on div "CReward音源サービス利用時の注意事項 音源 * 音量を15%以上に設定してください。 * 35秒未満の動画は収益が少なくなる場合があります。 テーマ テ…" at bounding box center [507, 364] width 804 height 549
click at [242, 118] on p "CReward音源サービス利用時の注意事項" at bounding box center [208, 118] width 156 height 12
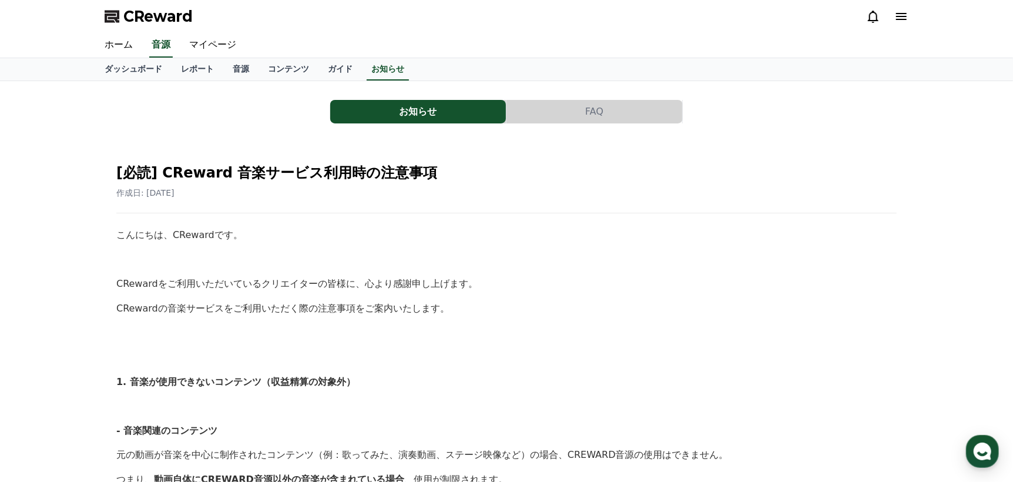
click at [605, 108] on button "FAQ" at bounding box center [595, 112] width 176 height 24
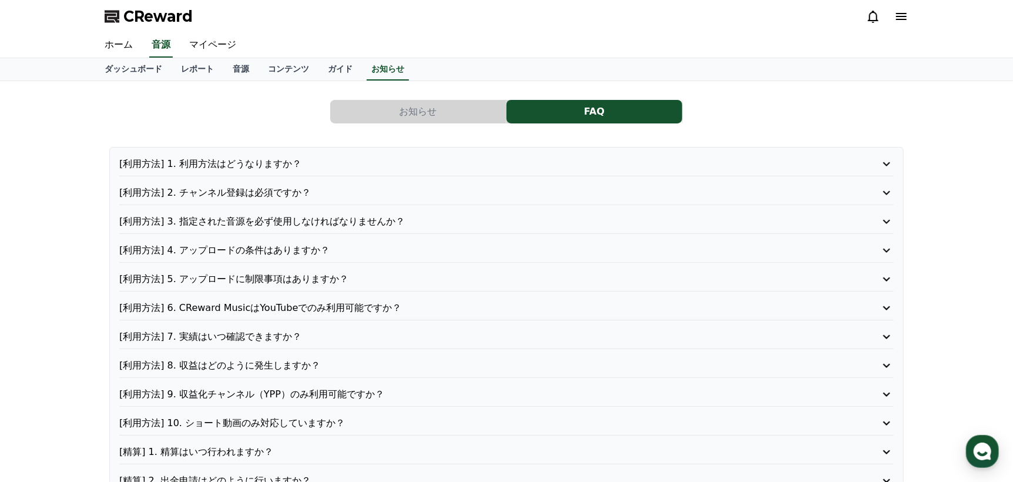
click at [367, 166] on p "[利用方法] 1. 利用方法はどうなりますか？" at bounding box center [475, 164] width 713 height 14
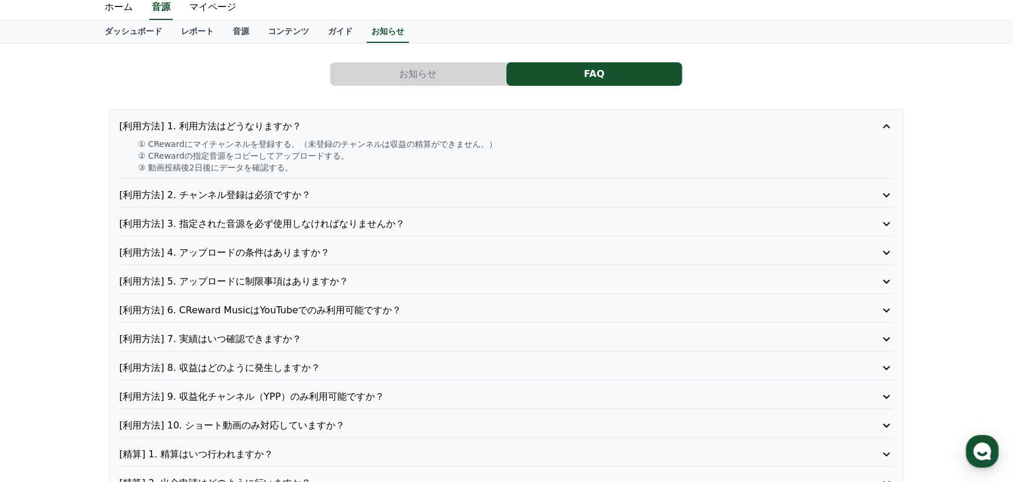
scroll to position [58, 0]
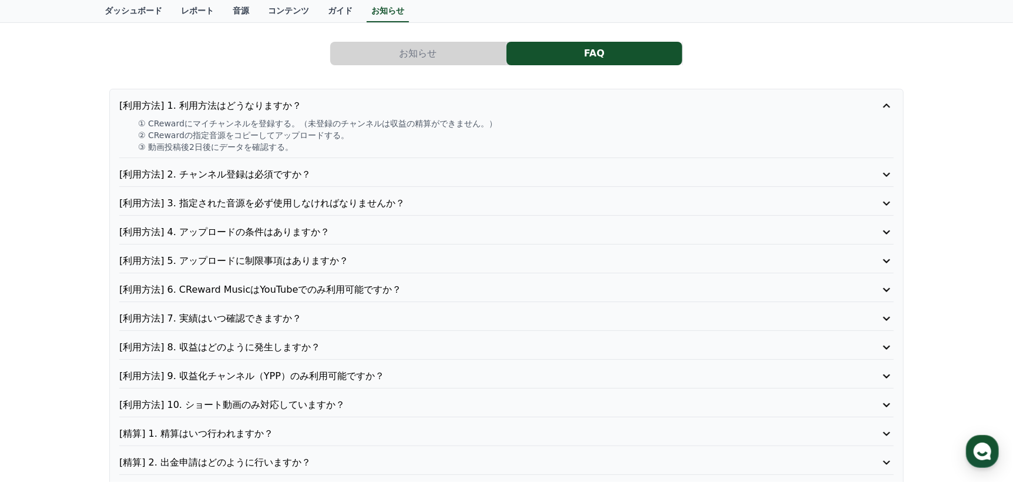
click at [367, 166] on div "[利用方法] 1. 利用方法はどうなりますか？ ① CRewardにマイチャンネルを登録する。（未登録のチャンネルは収益の精算ができません。） ② CRewa…" at bounding box center [506, 327] width 794 height 477
click at [367, 171] on p "[利用方法] 2. チャンネル登録は必須ですか？" at bounding box center [475, 174] width 713 height 14
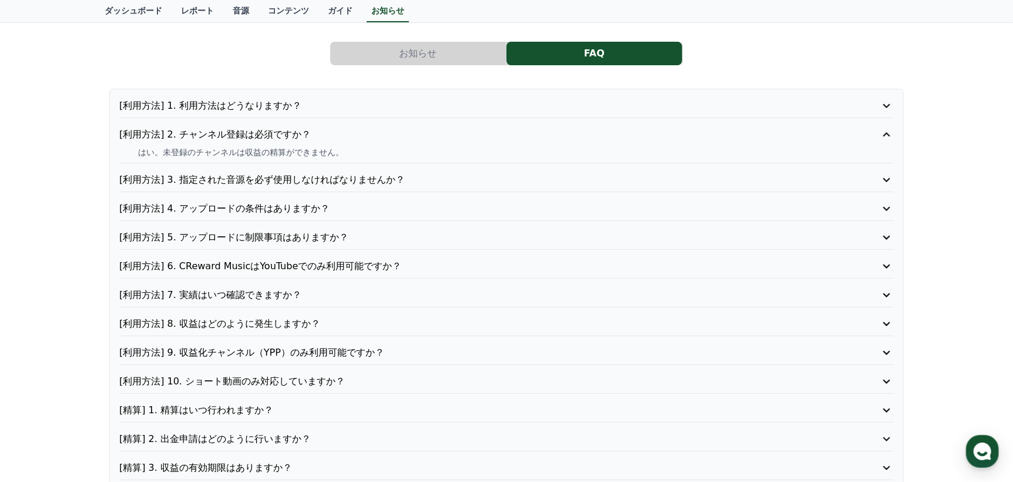
click at [367, 186] on div "[利用方法] 3. 指定された音源を必ず使用しなければなりませんか？" at bounding box center [506, 182] width 774 height 19
click at [368, 180] on p "[利用方法] 3. 指定された音源を必ず使用しなければなりませんか？" at bounding box center [475, 180] width 713 height 14
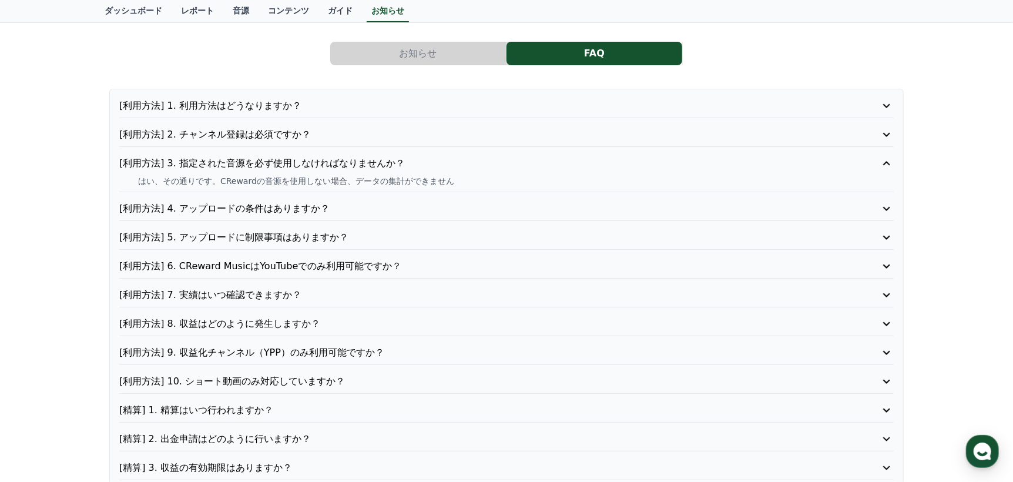
click at [334, 209] on p "[利用方法] 4. アップロードの条件はありますか？" at bounding box center [475, 209] width 713 height 14
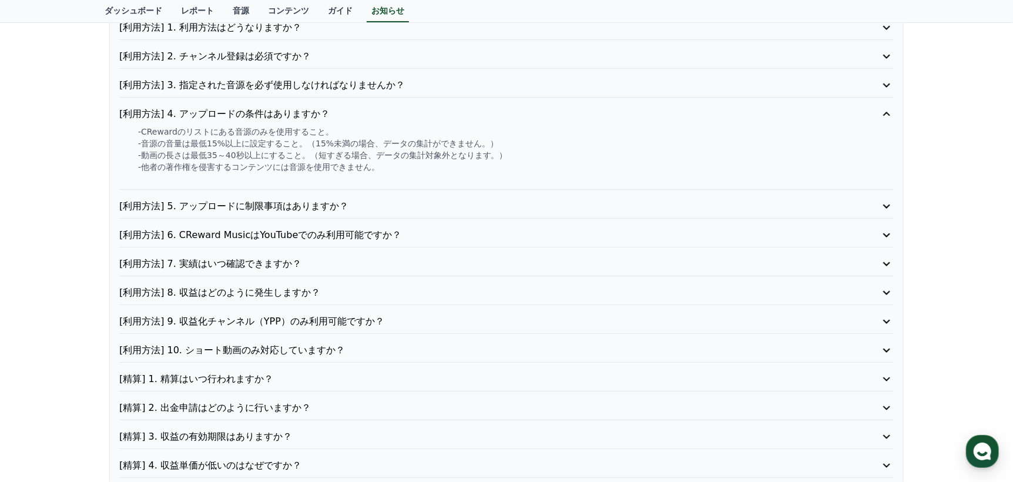
scroll to position [176, 0]
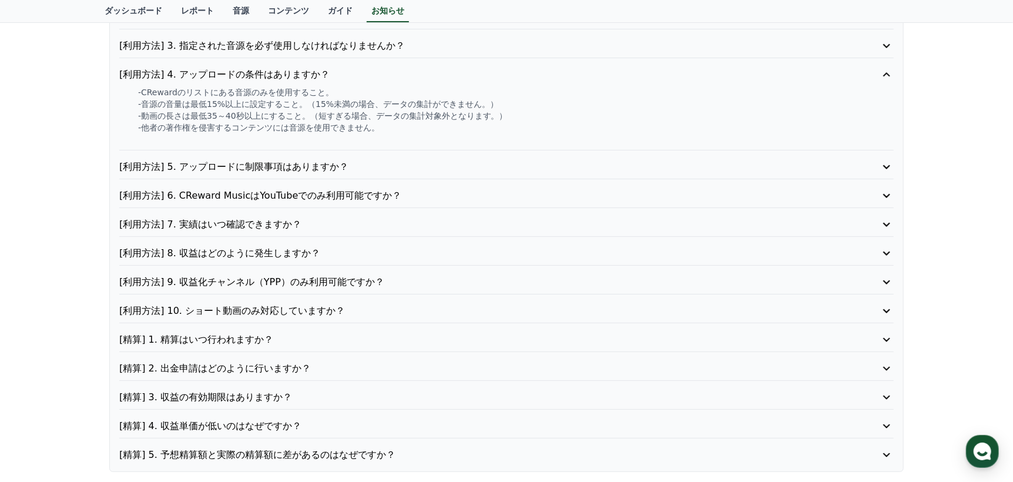
click at [344, 170] on p "[利用方法] 5. アップロードに制限事項はありますか？" at bounding box center [475, 167] width 713 height 14
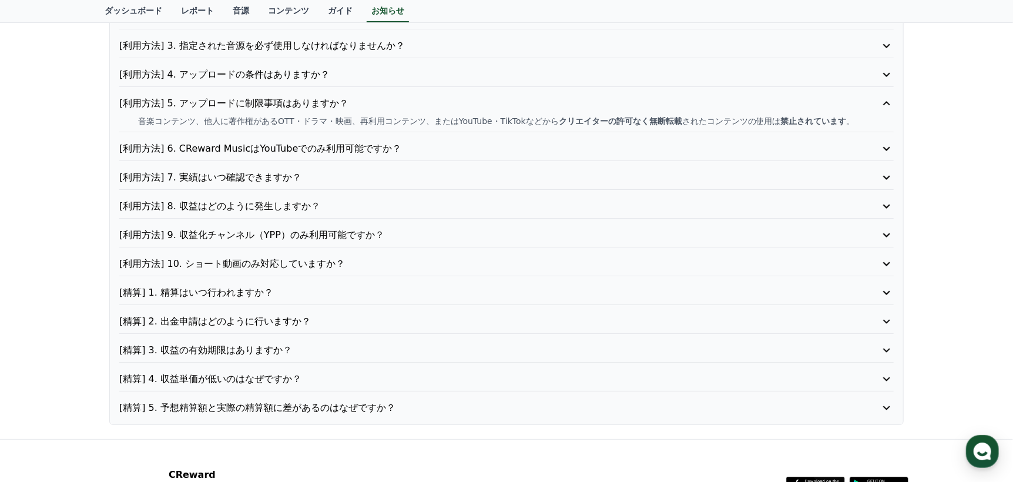
click at [358, 143] on p "[利用方法] 6. CReward MusicはYouTubeでのみ利用可能ですか？" at bounding box center [475, 149] width 713 height 14
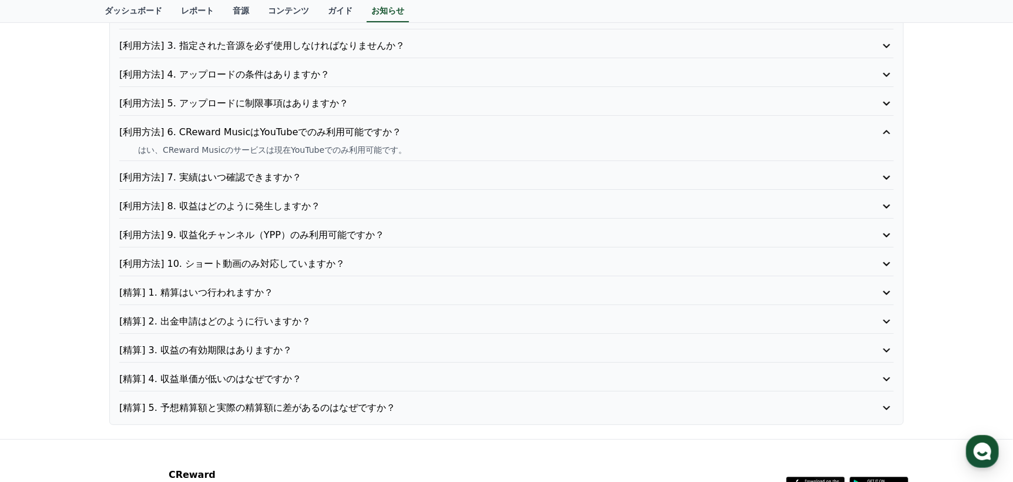
click at [348, 162] on div "[利用方法] 1. 利用方法はどうなりますか？ [利用方法] 2. チャンネル登録は必須ですか？ [利用方法] 3. 指定された音源を必ず使用しなければなりま…" at bounding box center [506, 198] width 794 height 454
click at [347, 170] on p "[利用方法] 7. 実績はいつ確認できますか？" at bounding box center [475, 177] width 713 height 14
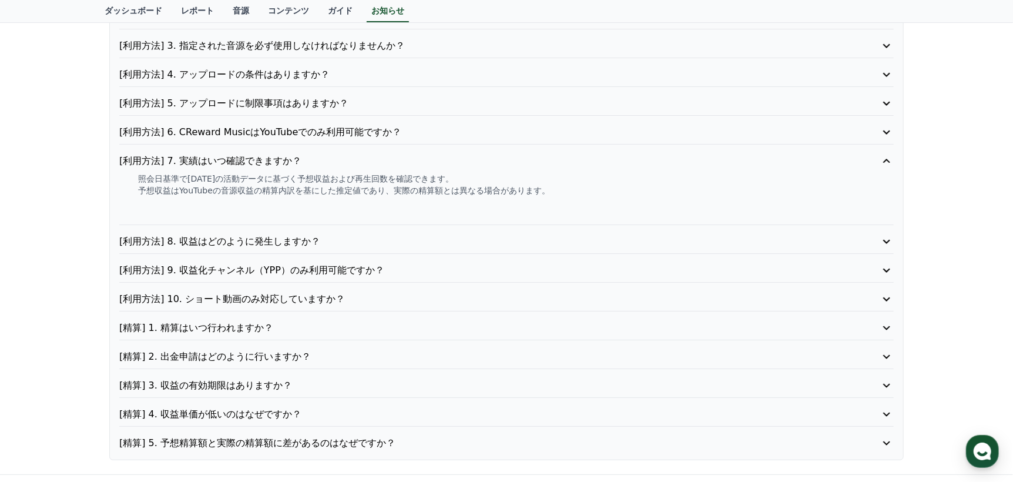
click at [345, 249] on div "[利用方法] 8. 収益はどのように発生しますか？" at bounding box center [506, 243] width 774 height 19
click at [348, 240] on p "[利用方法] 8. 収益はどのように発生しますか？" at bounding box center [475, 241] width 713 height 14
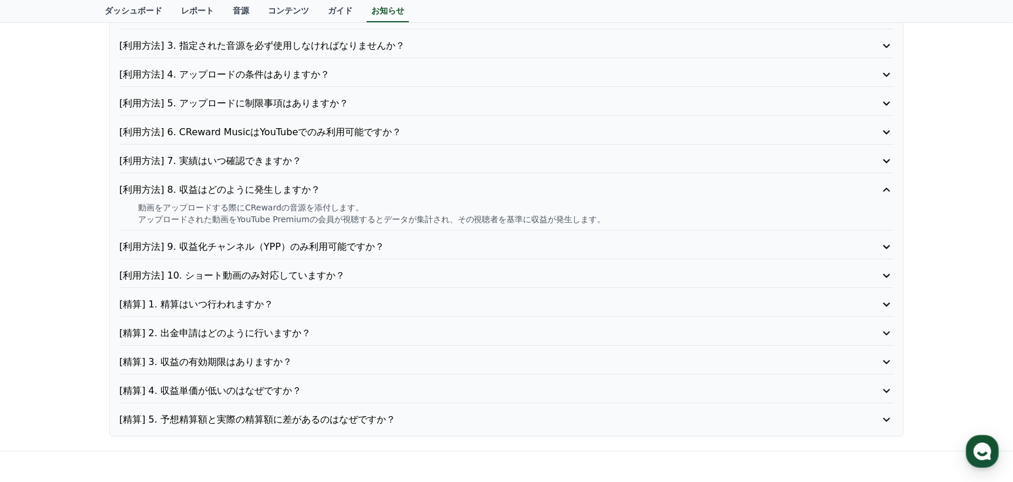
click at [345, 272] on p "[利用方法] 10. ショート動画のみ対応していますか？" at bounding box center [475, 276] width 713 height 14
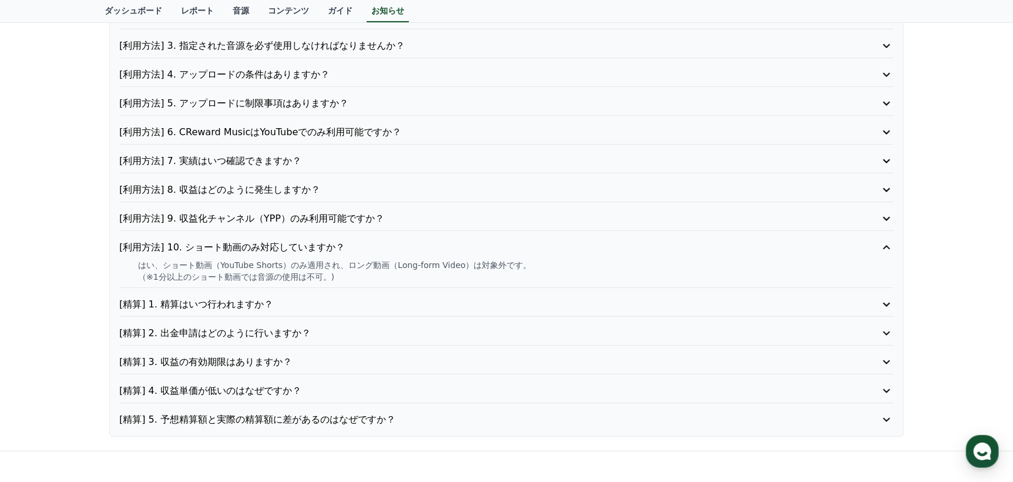
click at [335, 305] on p "[精算] 1. 精算はいつ行われますか？" at bounding box center [475, 304] width 713 height 14
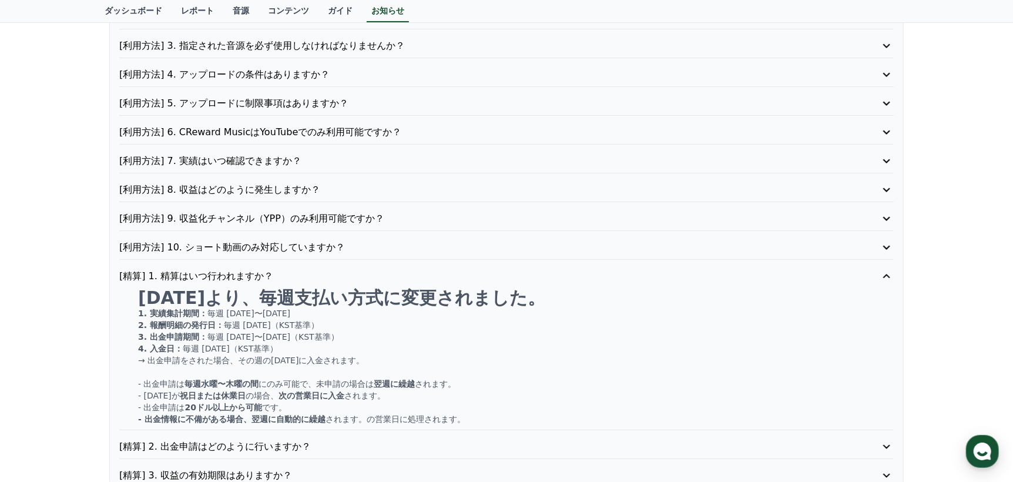
click at [350, 273] on p "[精算] 1. 精算はいつ行われますか？" at bounding box center [475, 276] width 713 height 14
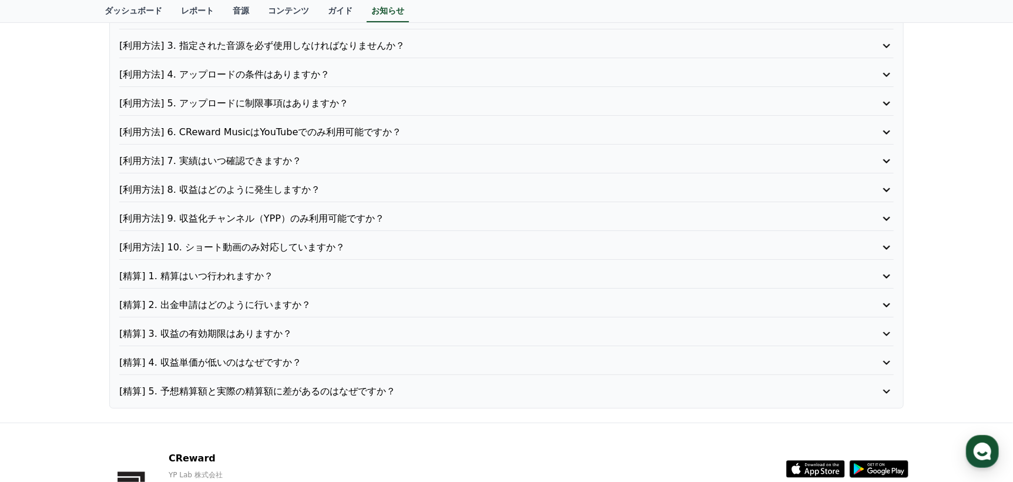
click at [333, 328] on p "[精算] 3. 収益の有効期限はありますか？" at bounding box center [475, 334] width 713 height 14
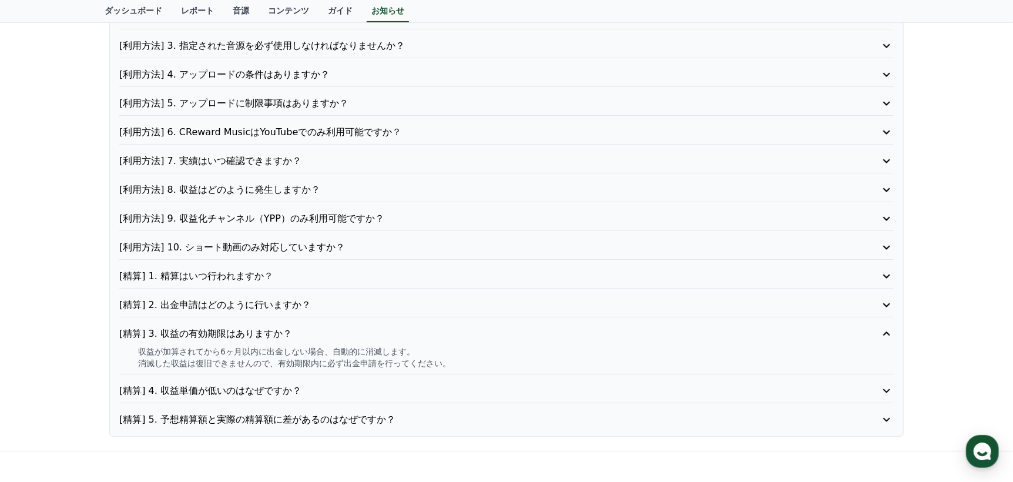
click at [333, 329] on p "[精算] 3. 収益の有効期限はありますか？" at bounding box center [475, 334] width 713 height 14
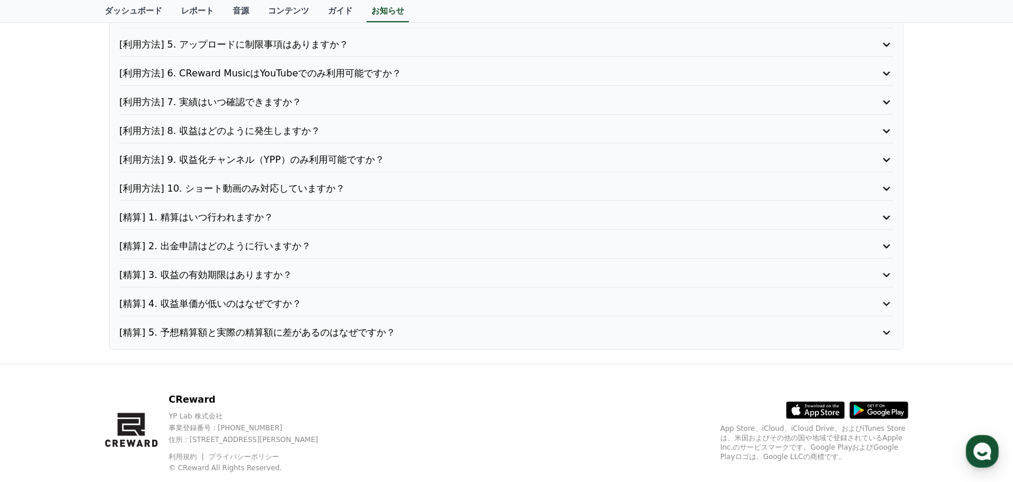
scroll to position [235, 0]
click at [345, 296] on p "[精算] 4. 収益単価が低いのはなぜですか？" at bounding box center [475, 303] width 713 height 14
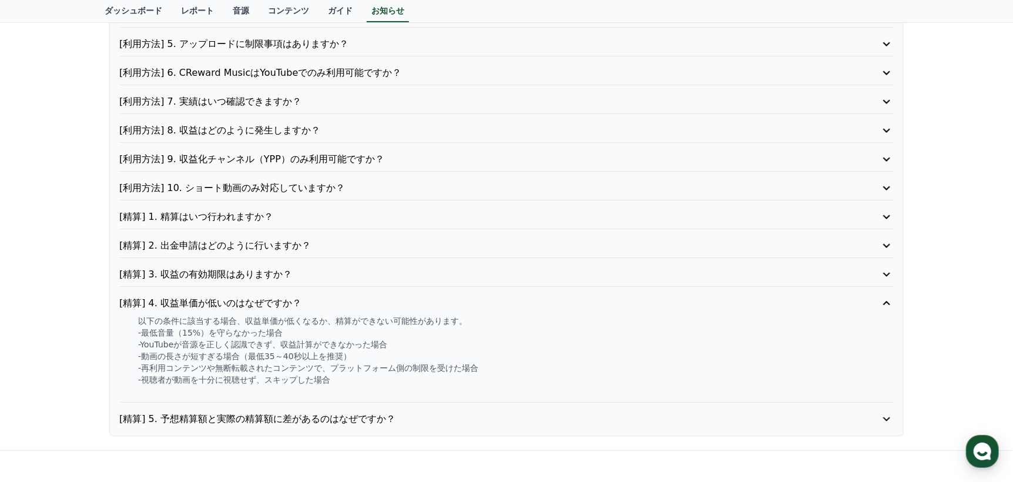
click at [346, 296] on p "[精算] 4. 収益単価が低いのはなぜですか？" at bounding box center [475, 303] width 713 height 14
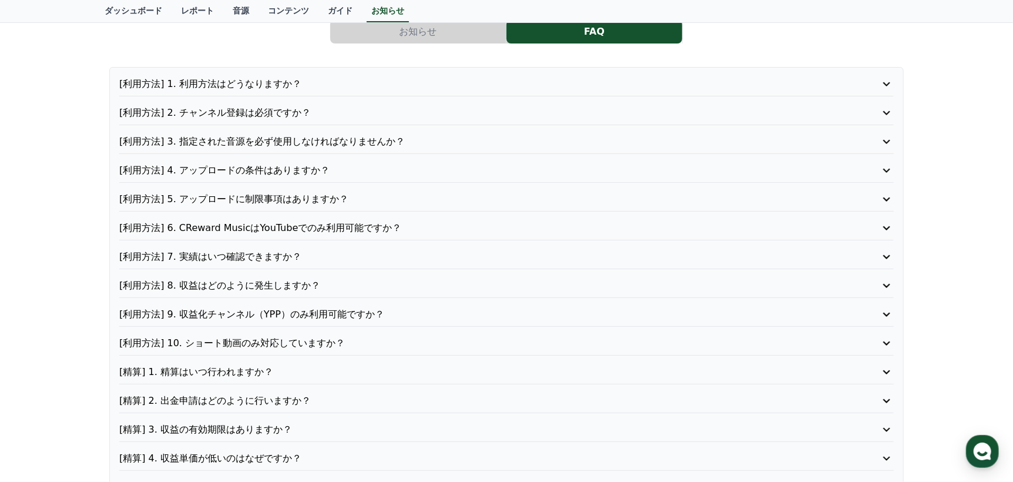
scroll to position [0, 0]
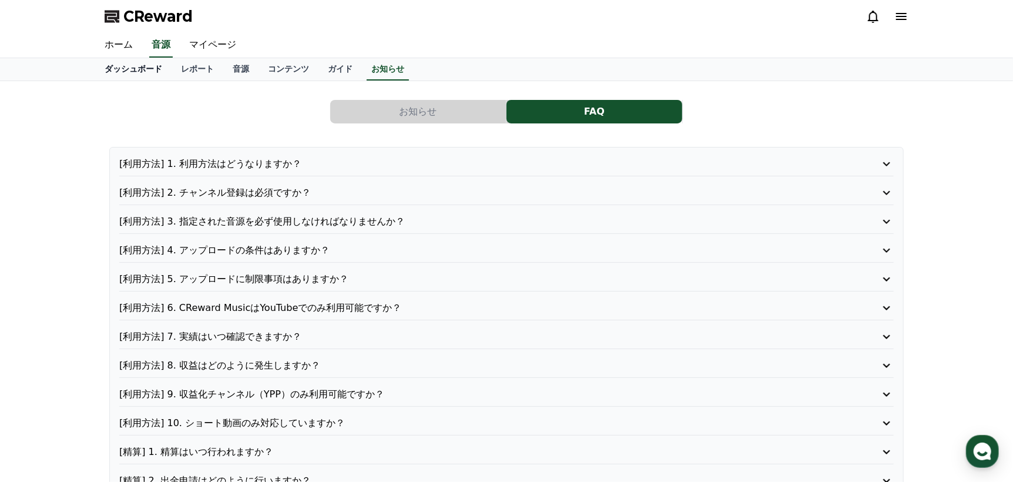
click at [144, 70] on link "ダッシュボード" at bounding box center [133, 69] width 76 height 22
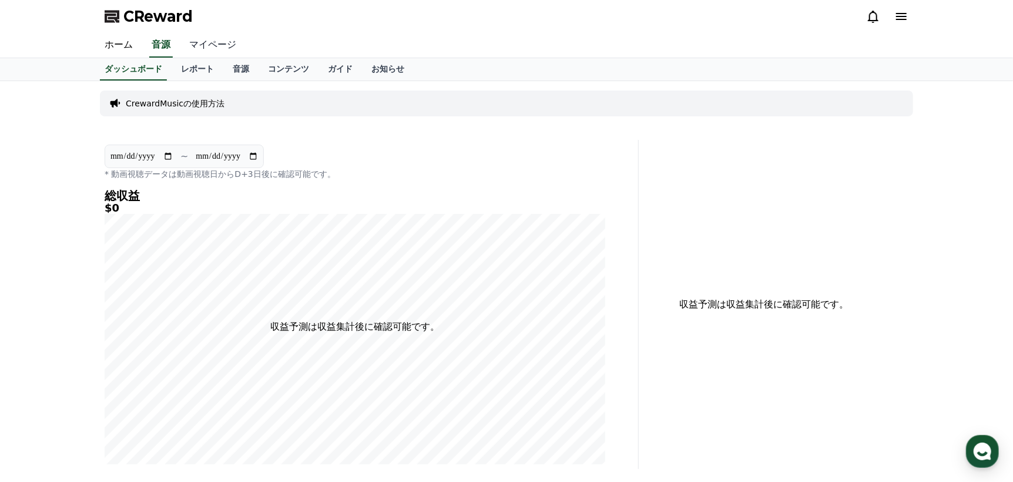
click at [192, 41] on link "マイページ" at bounding box center [213, 45] width 66 height 25
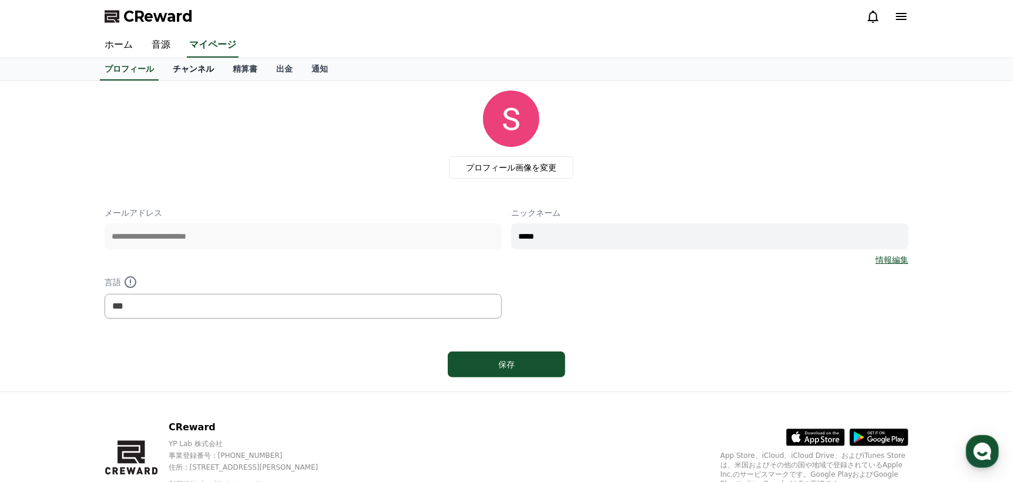
click at [183, 78] on link "チャンネル" at bounding box center [193, 69] width 60 height 22
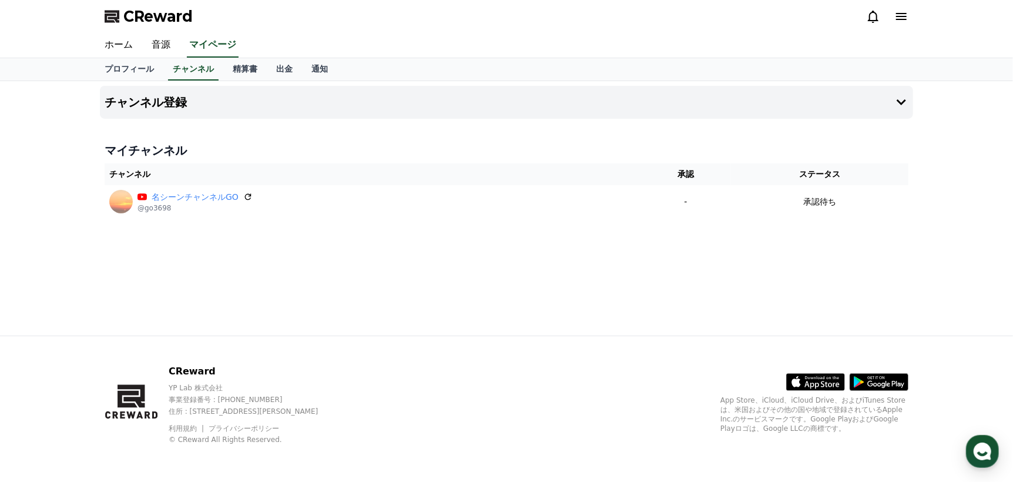
click at [900, 12] on icon at bounding box center [901, 16] width 14 height 14
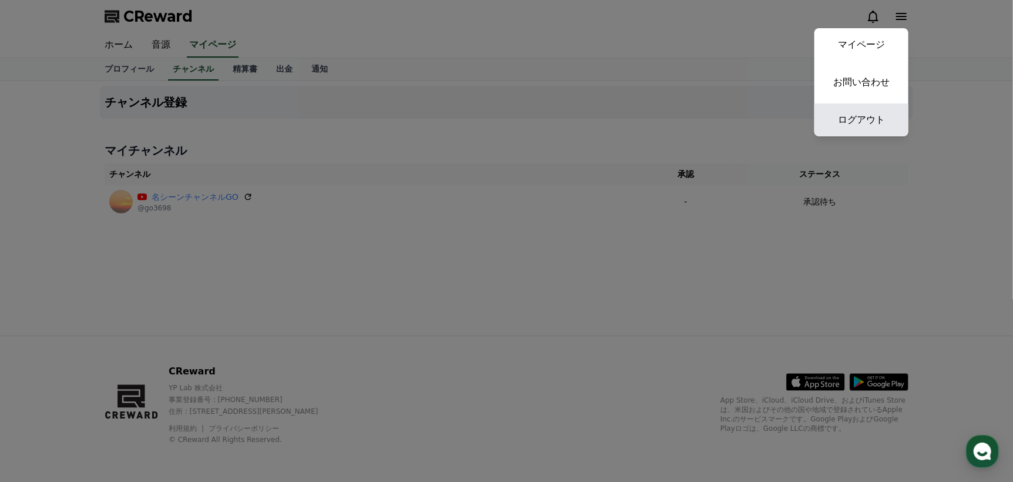
click at [877, 109] on link "ログアウト" at bounding box center [861, 119] width 94 height 33
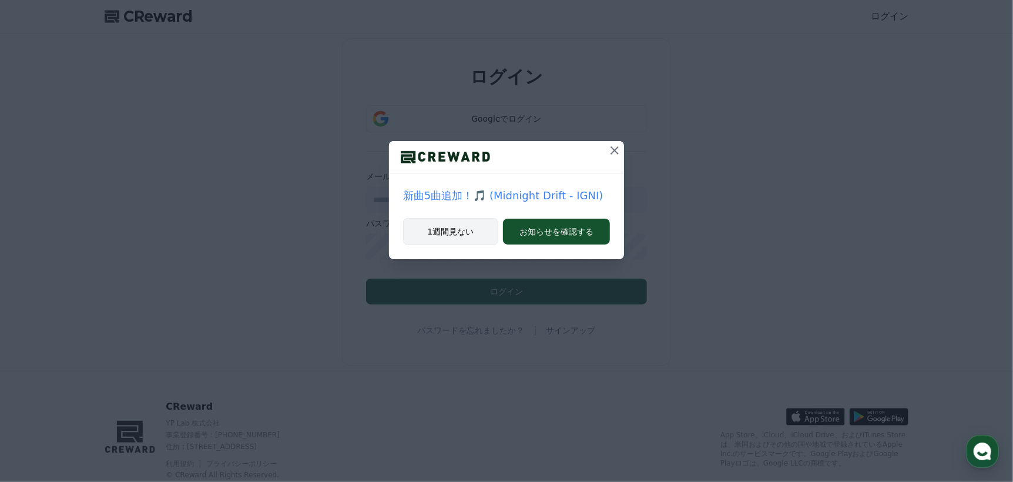
click at [474, 225] on button "1週間見ない" at bounding box center [450, 231] width 95 height 27
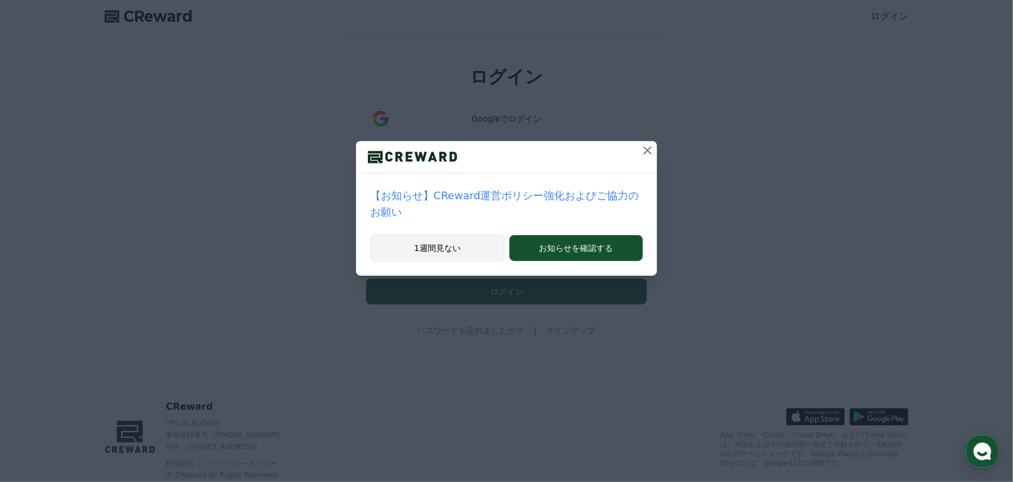
click at [473, 234] on button "1週間見ない" at bounding box center [437, 247] width 135 height 27
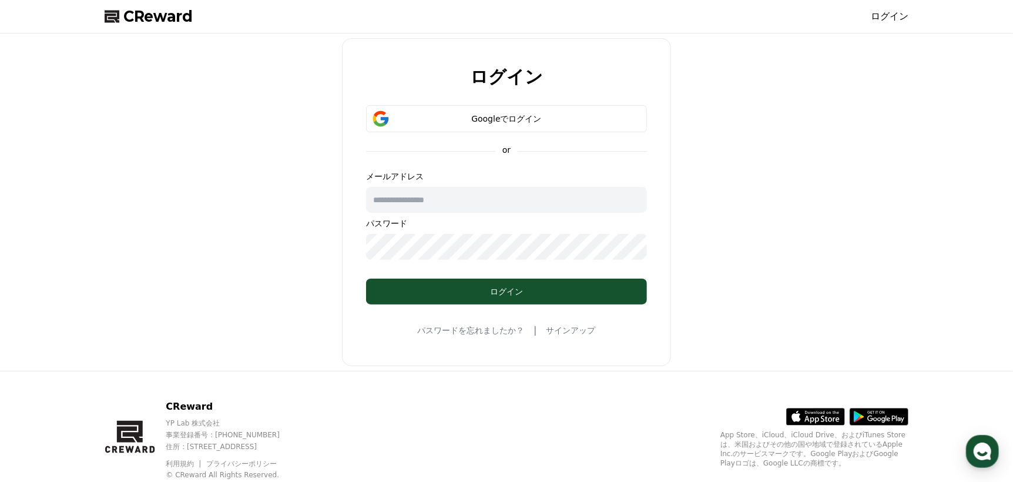
click at [794, 102] on div "ログイン Googleでログイン or メールアドレス パスワード ログイン パスワードを忘れましたか？ | サインアップ" at bounding box center [506, 202] width 813 height 328
click at [553, 132] on div "Googleでログイン" at bounding box center [506, 118] width 281 height 27
click at [496, 115] on div "Googleでログイン" at bounding box center [506, 119] width 247 height 12
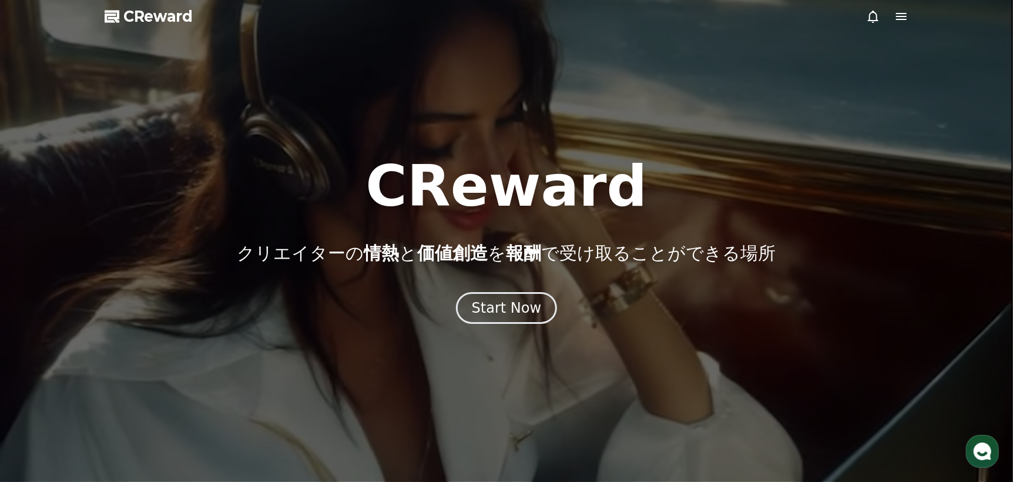
click at [896, 23] on icon at bounding box center [901, 16] width 14 height 14
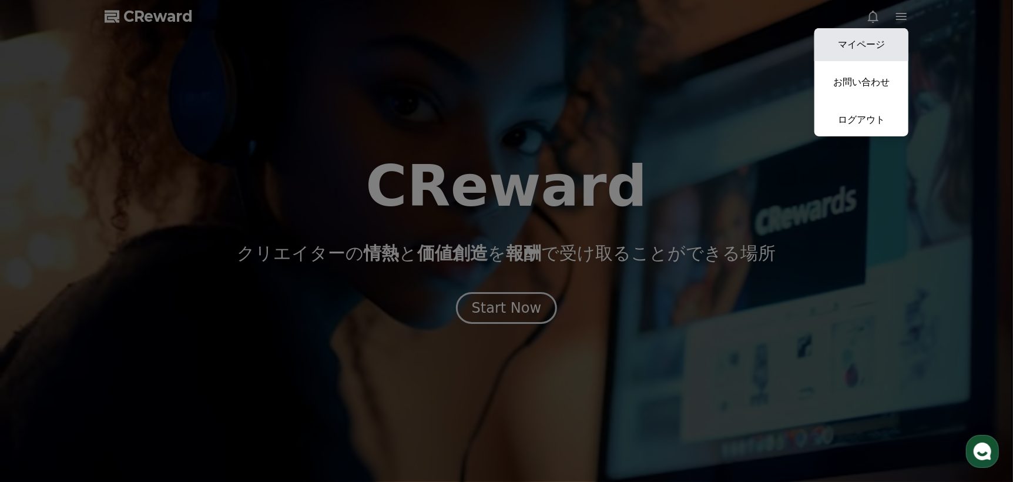
click at [874, 42] on link "マイページ" at bounding box center [861, 44] width 94 height 33
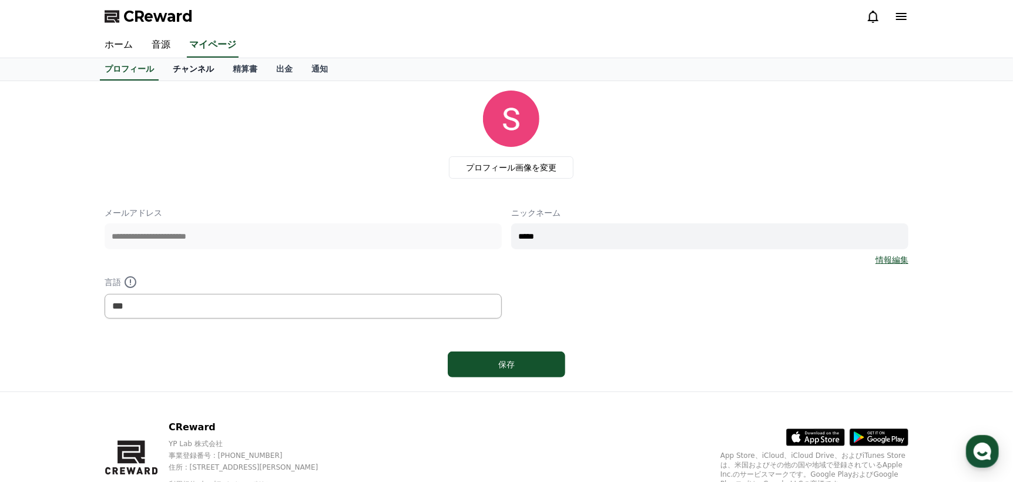
click at [179, 65] on link "チャンネル" at bounding box center [193, 69] width 60 height 22
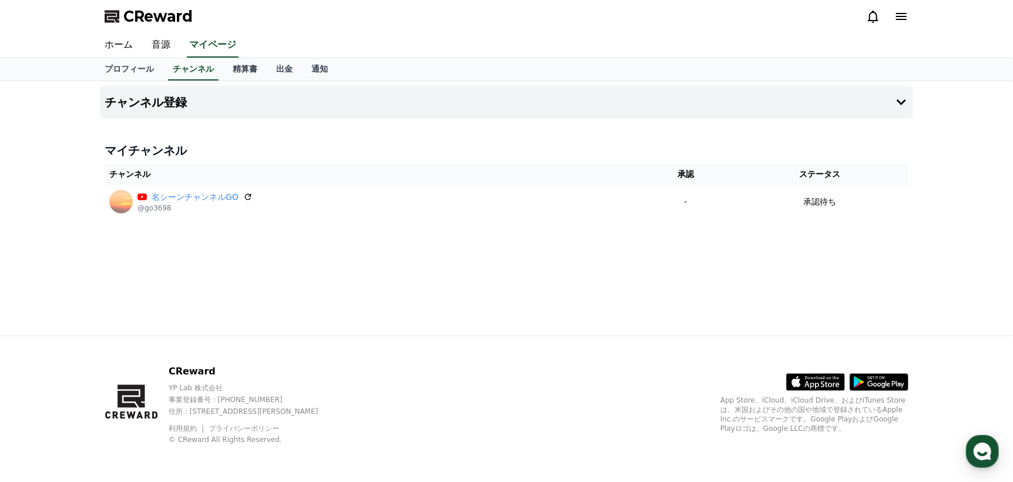
click at [893, 18] on div at bounding box center [887, 16] width 42 height 14
click at [902, 18] on icon at bounding box center [901, 16] width 14 height 14
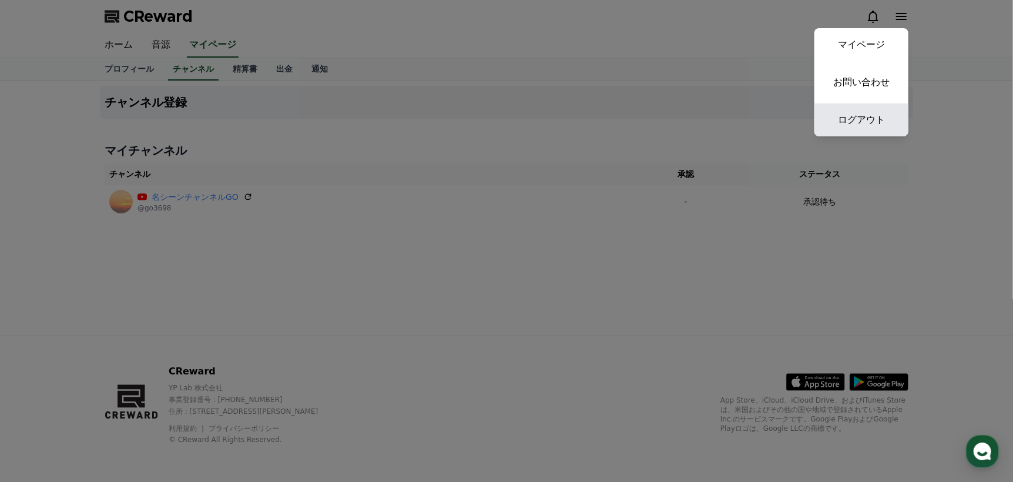
click at [868, 110] on link "ログアウト" at bounding box center [861, 119] width 94 height 33
